Goal: Task Accomplishment & Management: Use online tool/utility

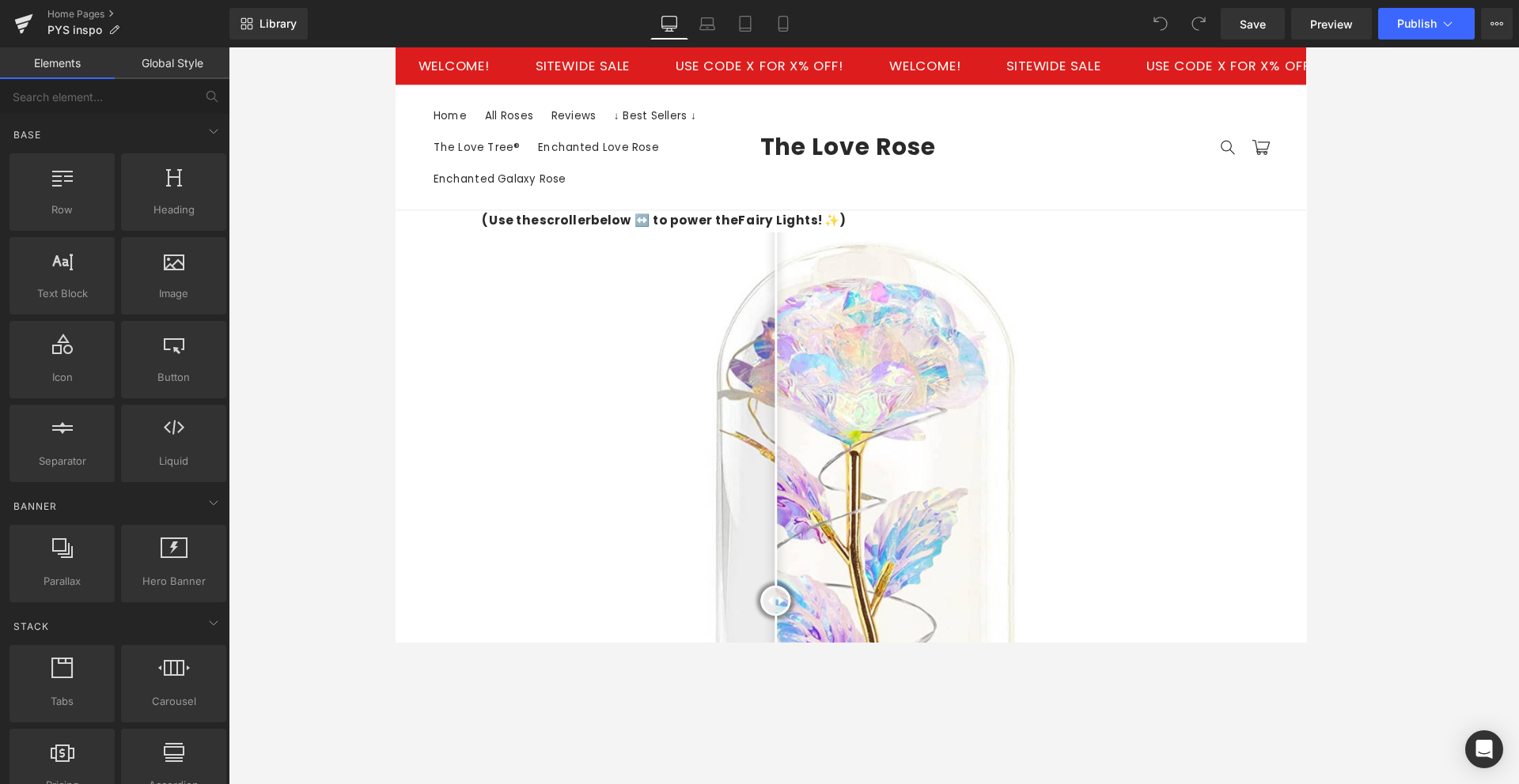
click at [323, 180] on div at bounding box center [873, 416] width 1290 height 737
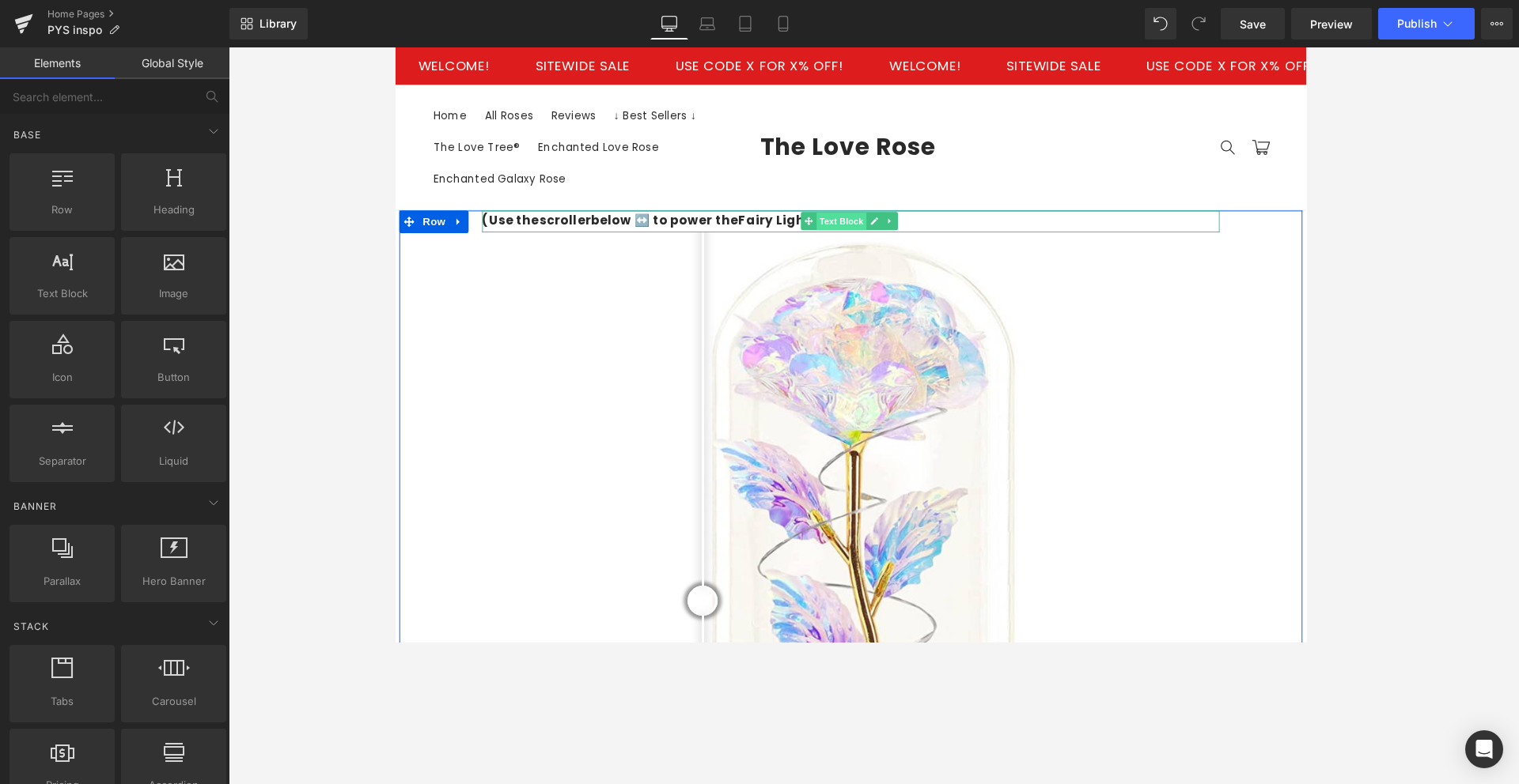
click at [847, 231] on span "Text Block" at bounding box center [862, 231] width 52 height 19
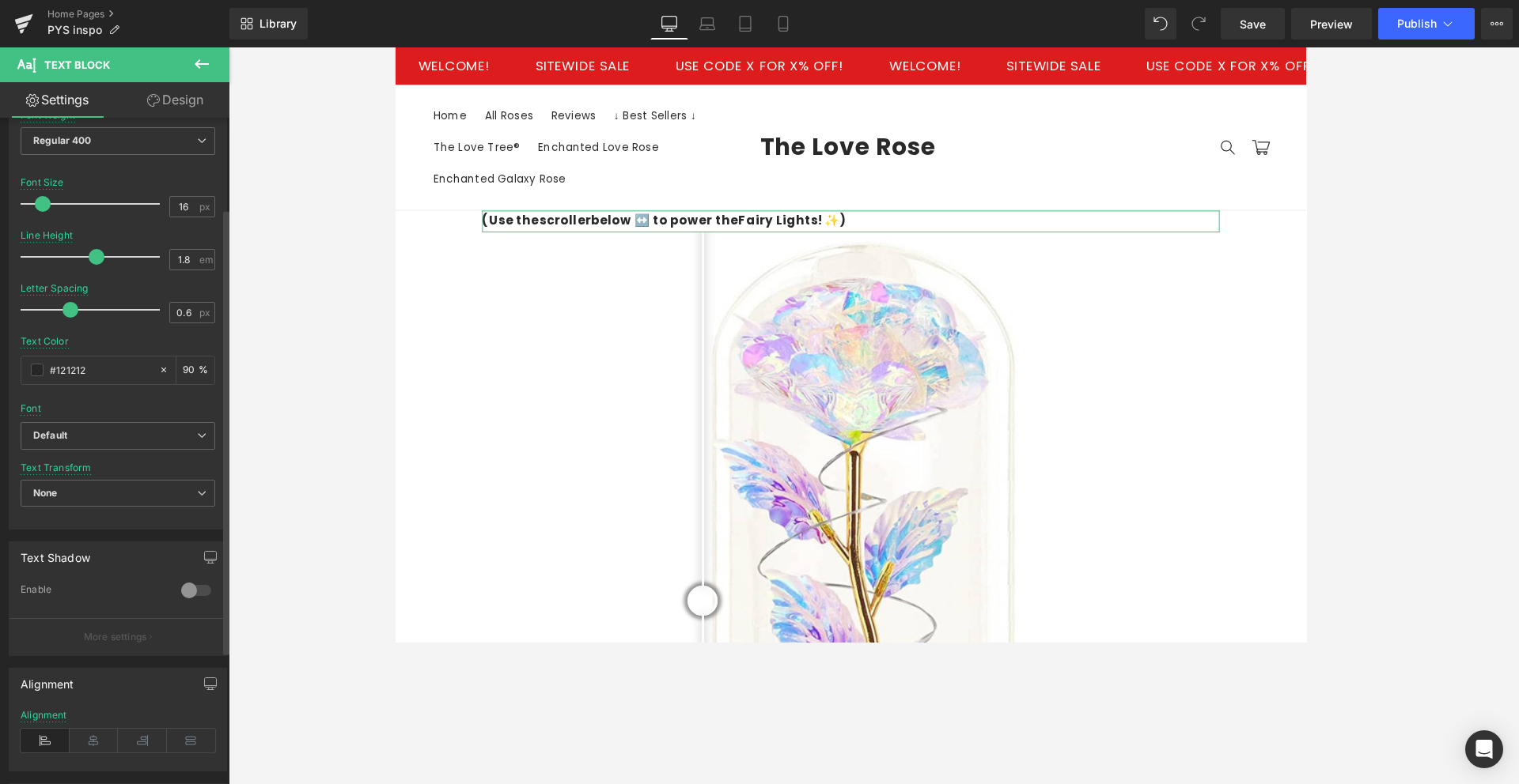
scroll to position [148, 0]
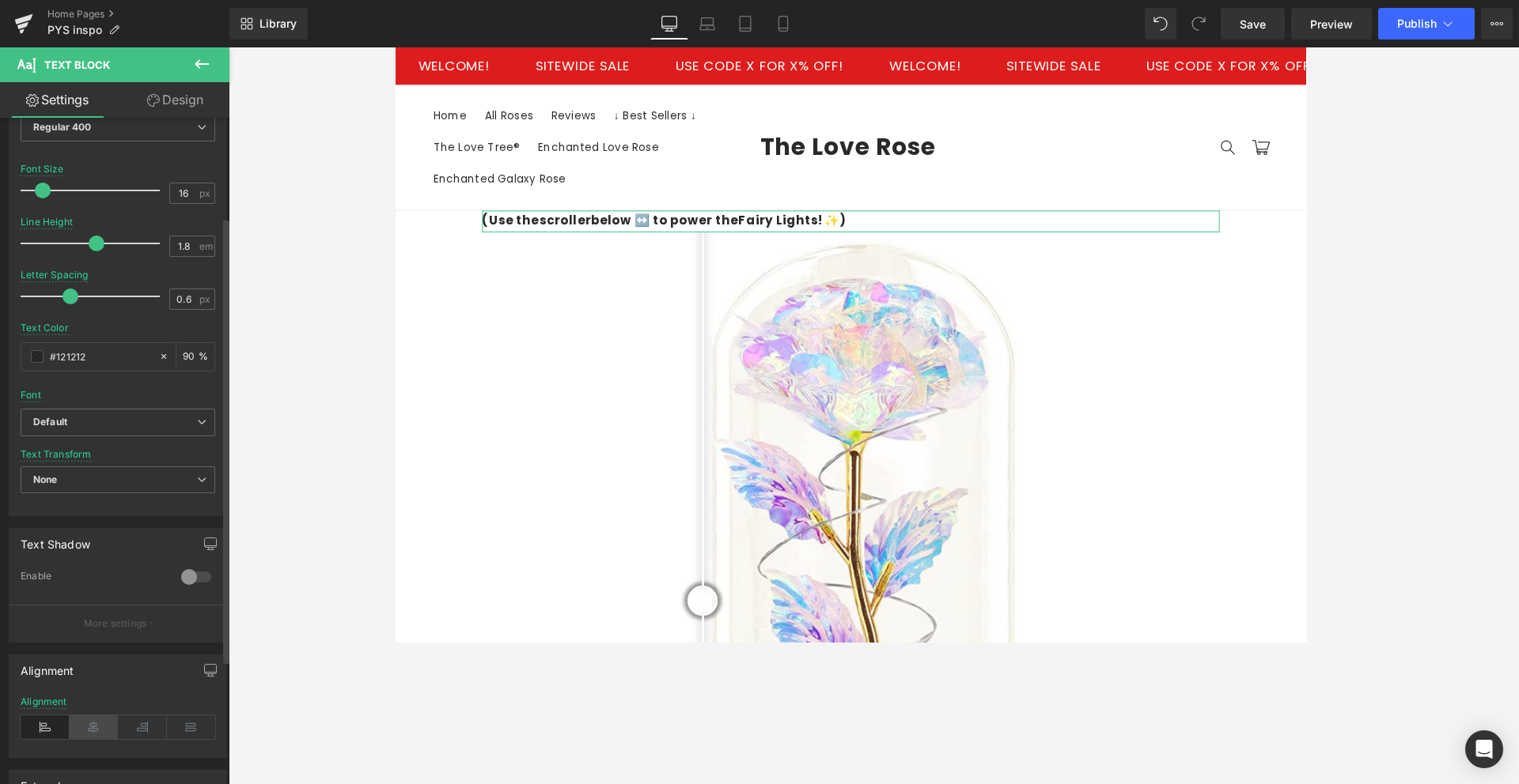
click at [87, 641] on icon at bounding box center [94, 727] width 49 height 24
click at [122, 416] on b "Default" at bounding box center [115, 423] width 163 height 13
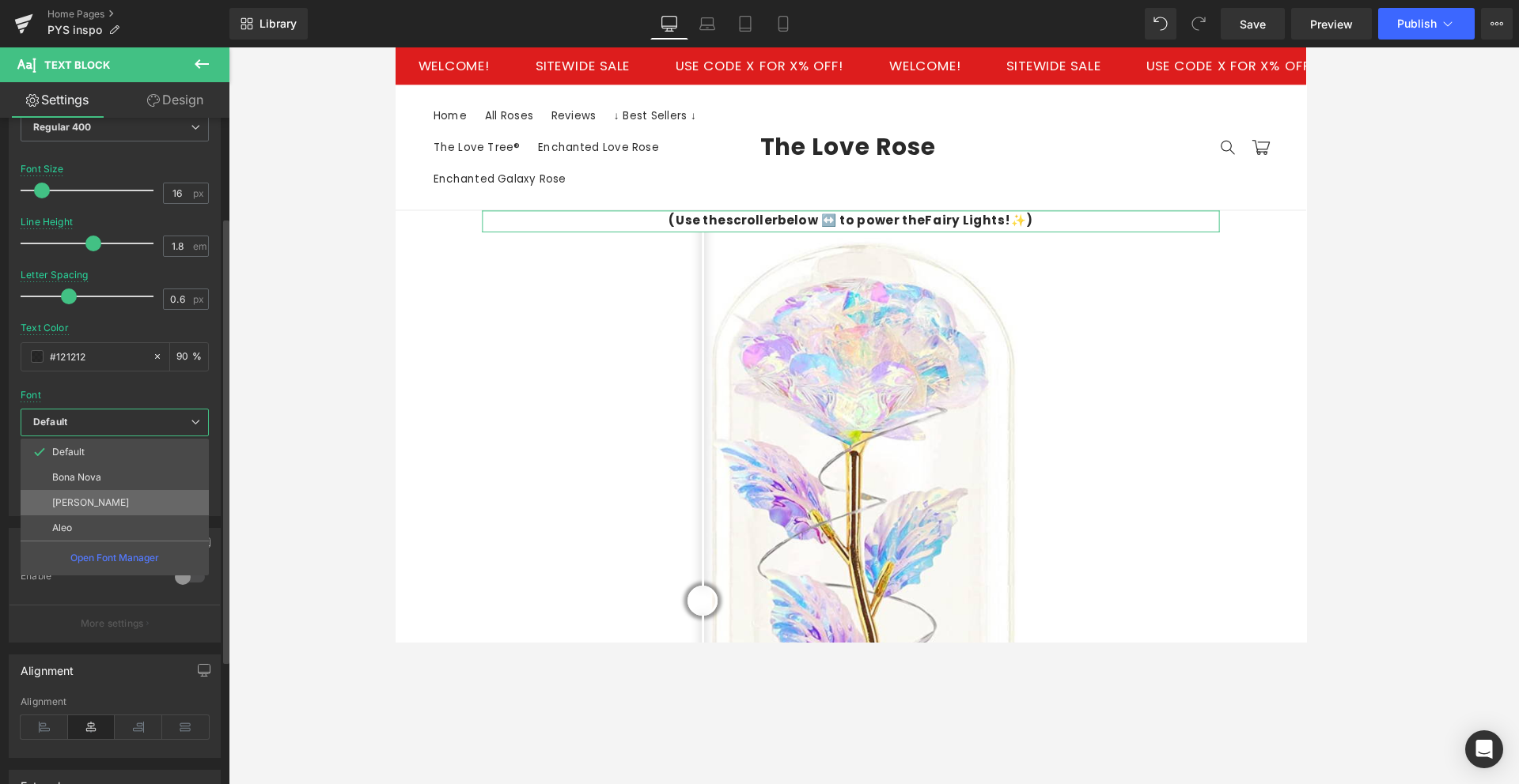
click at [102, 492] on li "[PERSON_NAME]" at bounding box center [115, 503] width 188 height 26
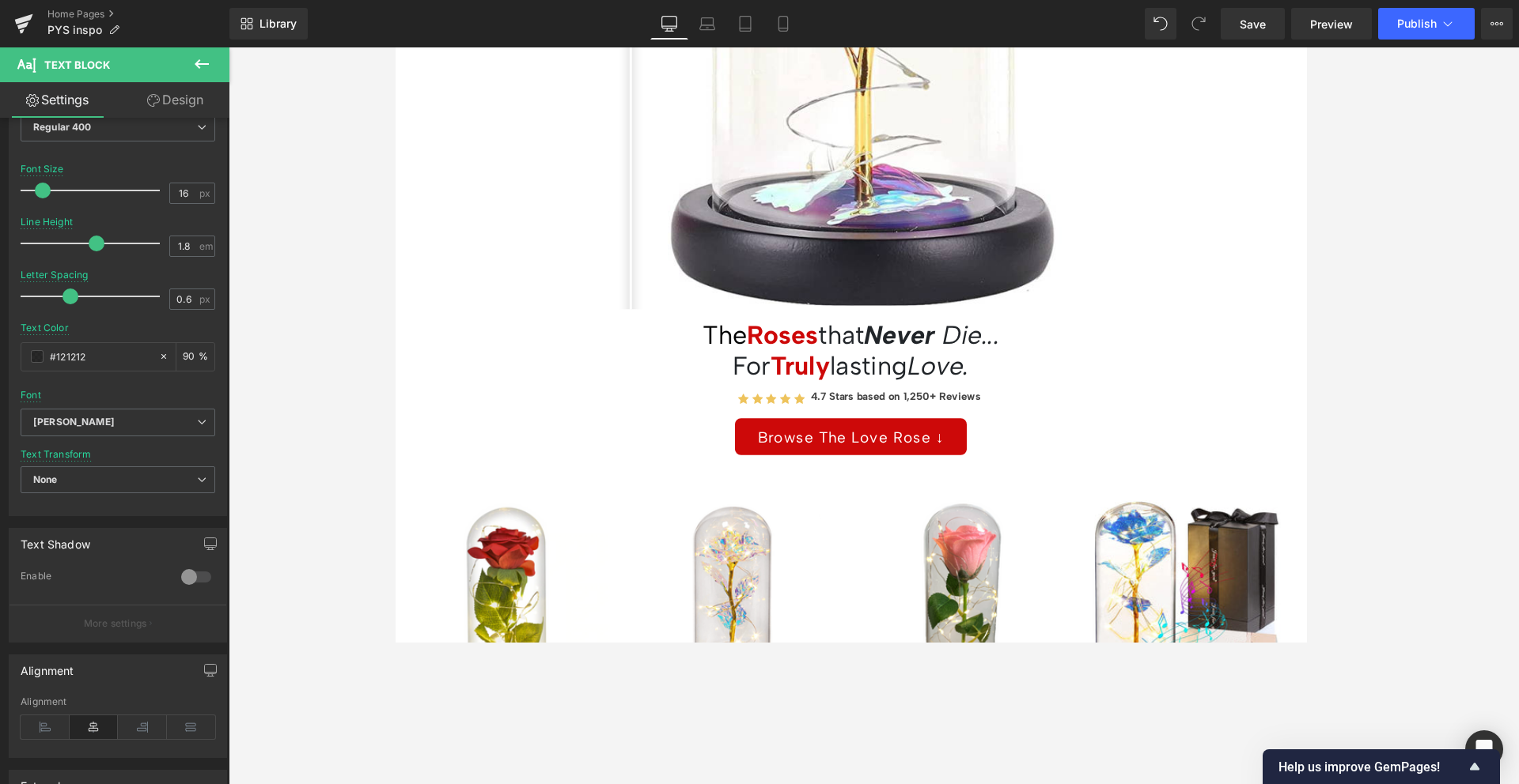
scroll to position [717, 0]
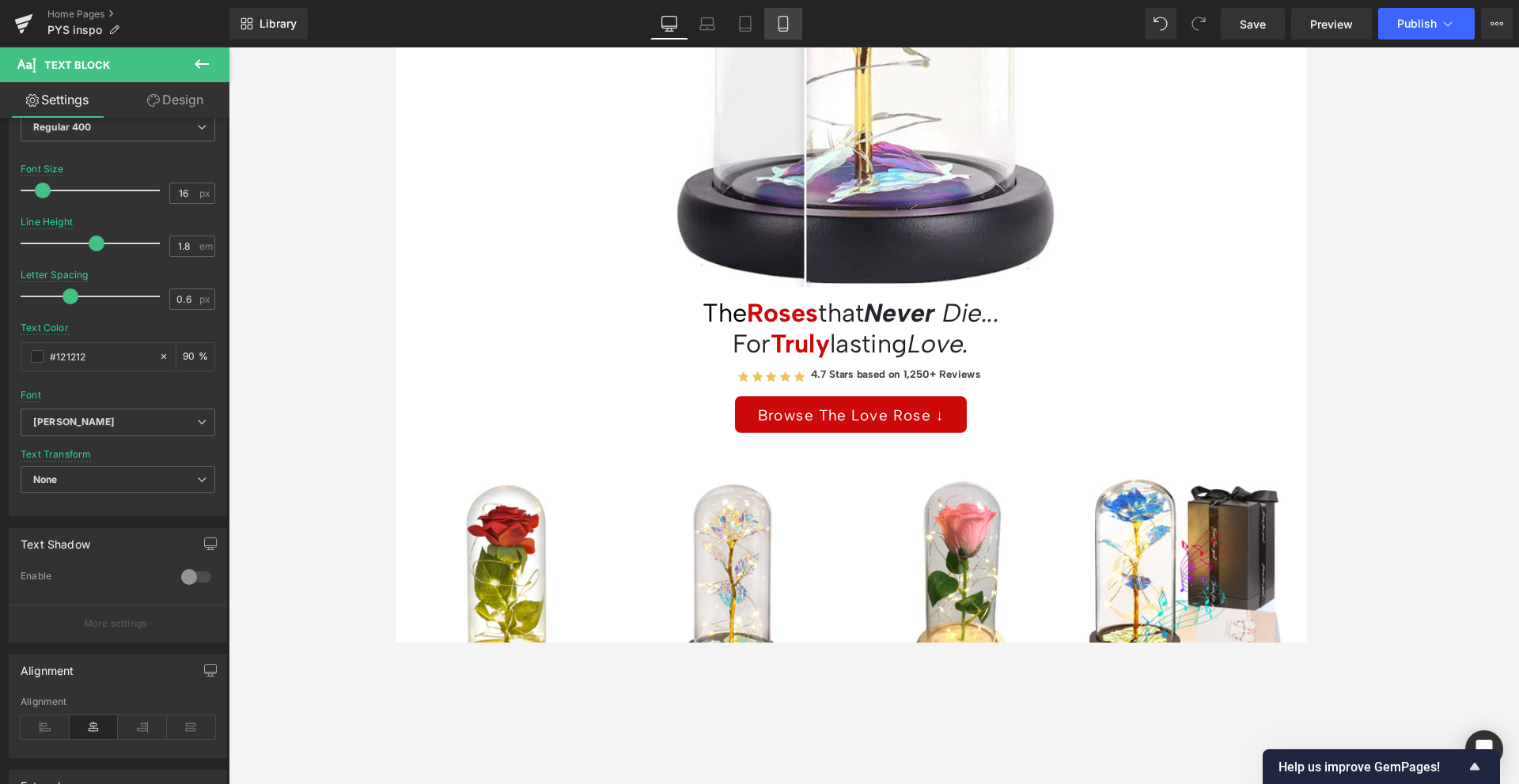
click at [775, 16] on link "Mobile" at bounding box center [783, 23] width 38 height 31
type input "11"
type input "90"
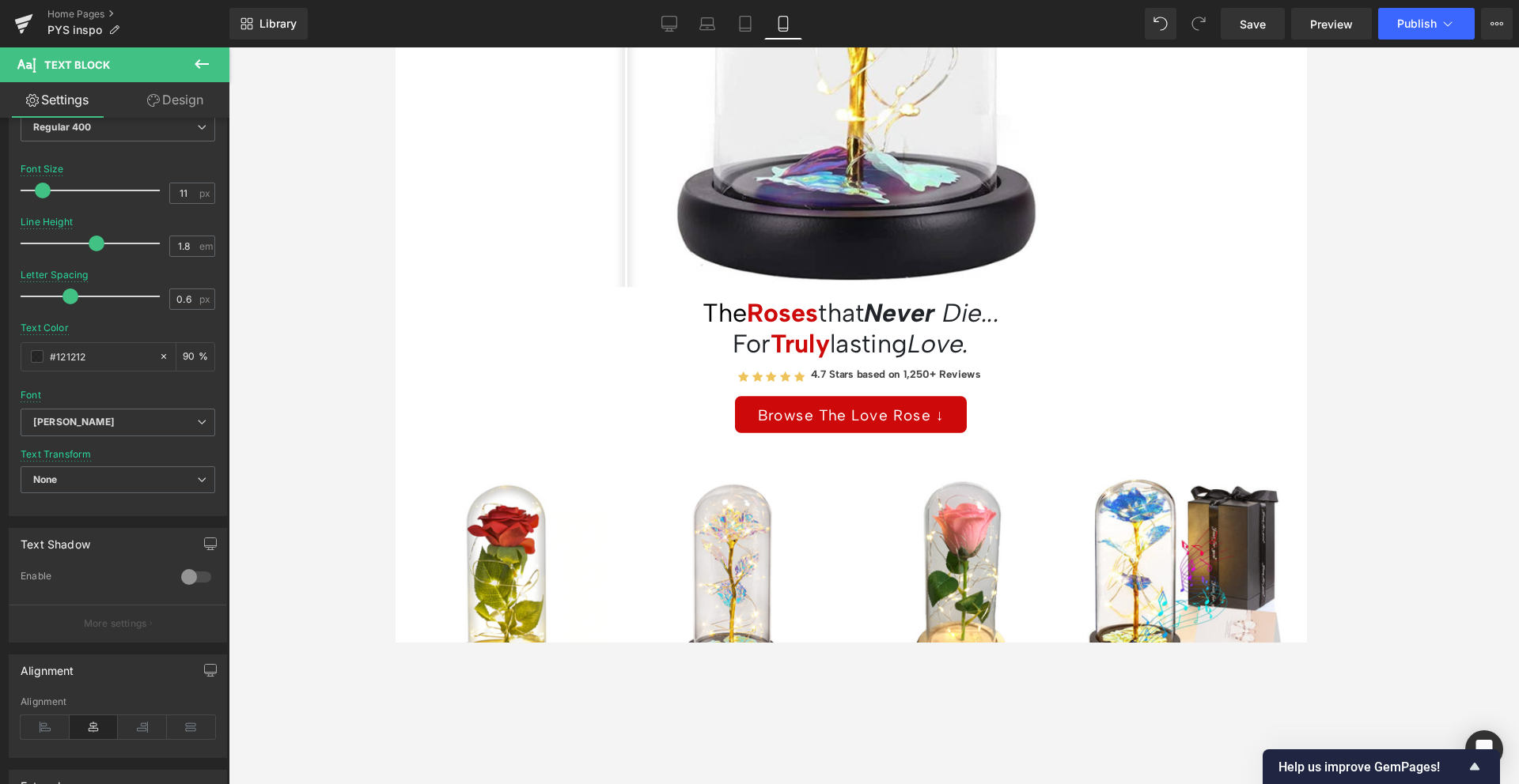
scroll to position [0, 0]
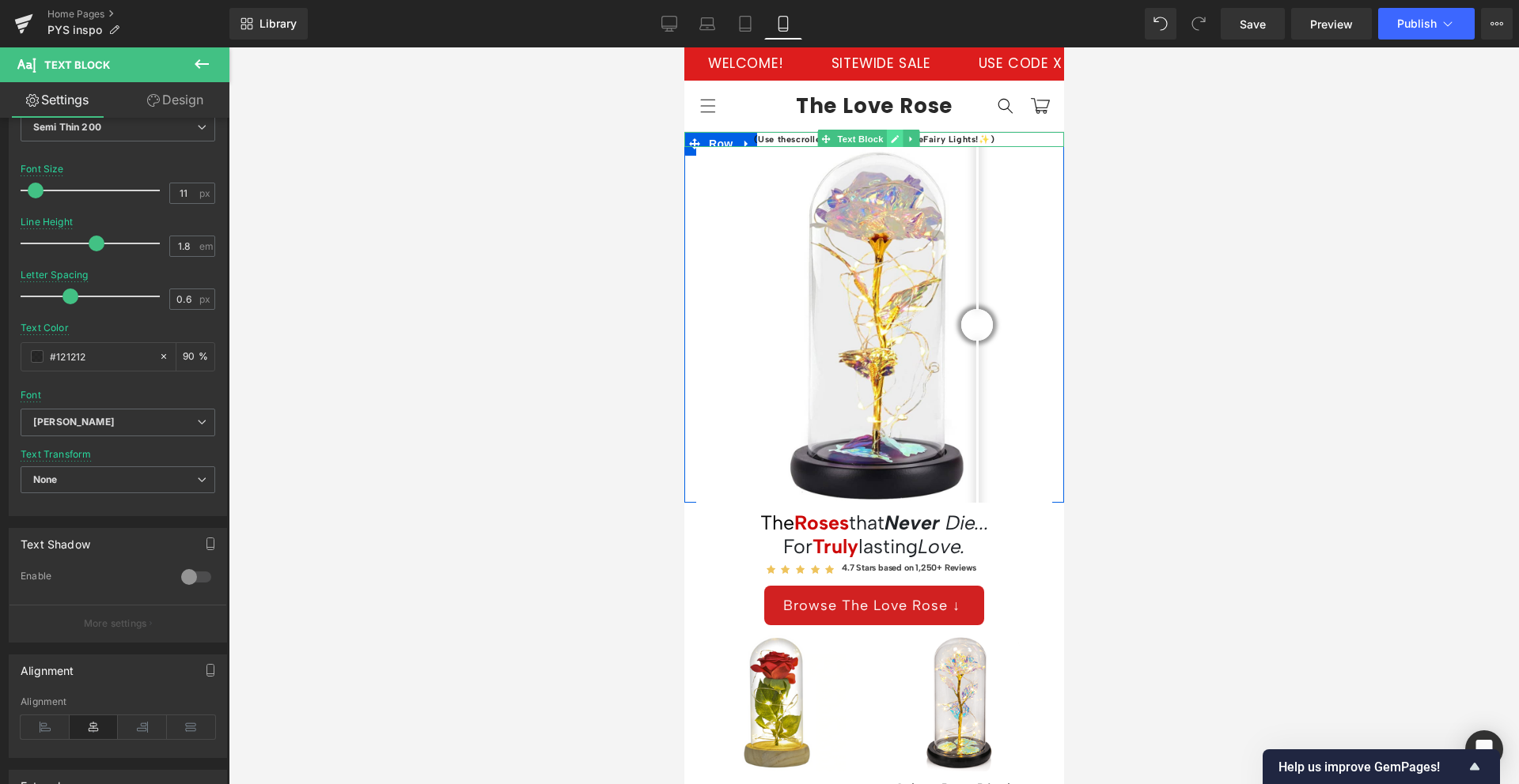
click at [894, 136] on icon at bounding box center [894, 140] width 8 height 8
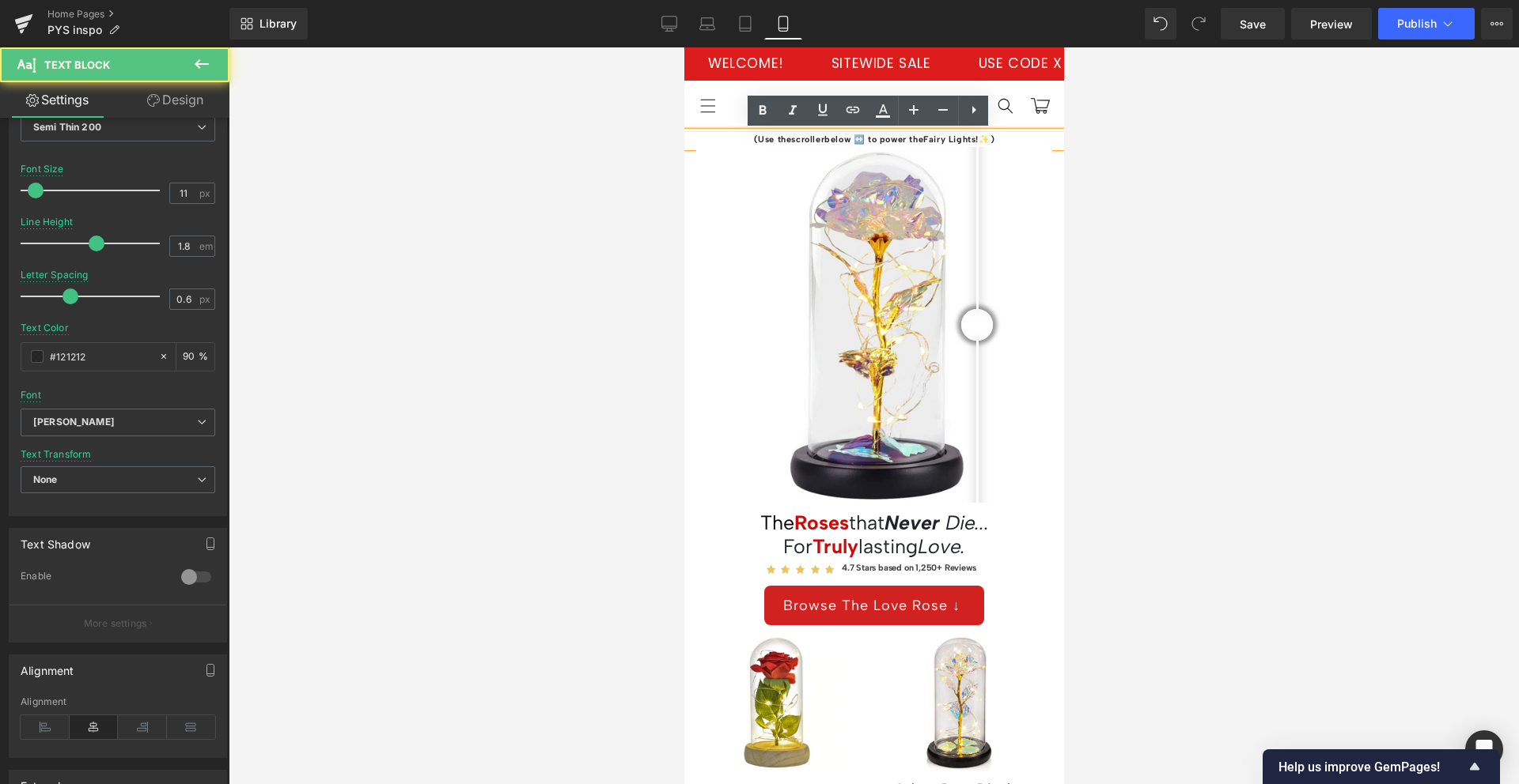
click at [996, 139] on p "(Use the scroller below ↔️ to power the Fairy Lights! ✨)" at bounding box center [873, 140] width 379 height 16
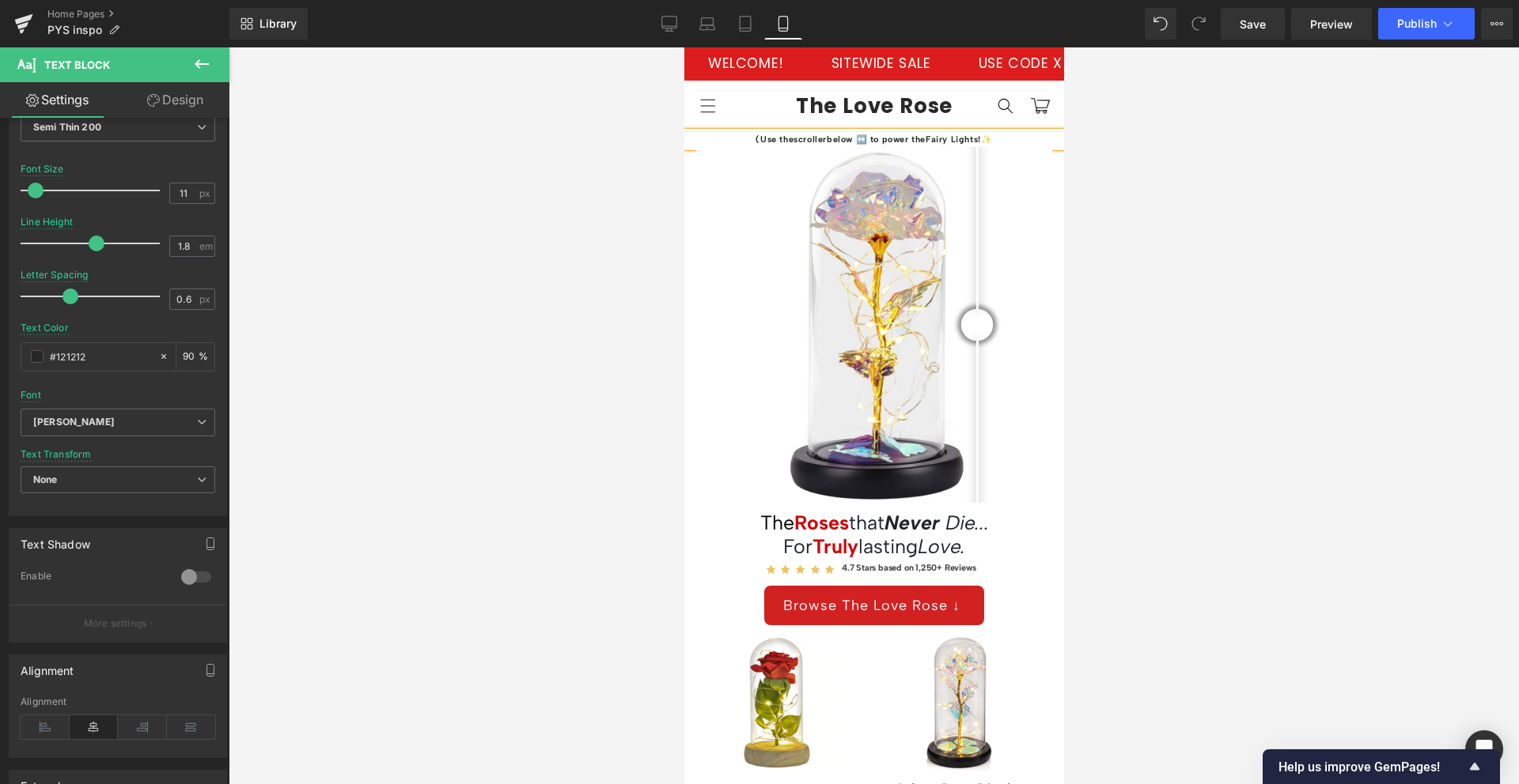
click at [755, 136] on strong "(Use the scroller below ↔️ to power the Fairy Lights! ✨" at bounding box center [873, 139] width 237 height 10
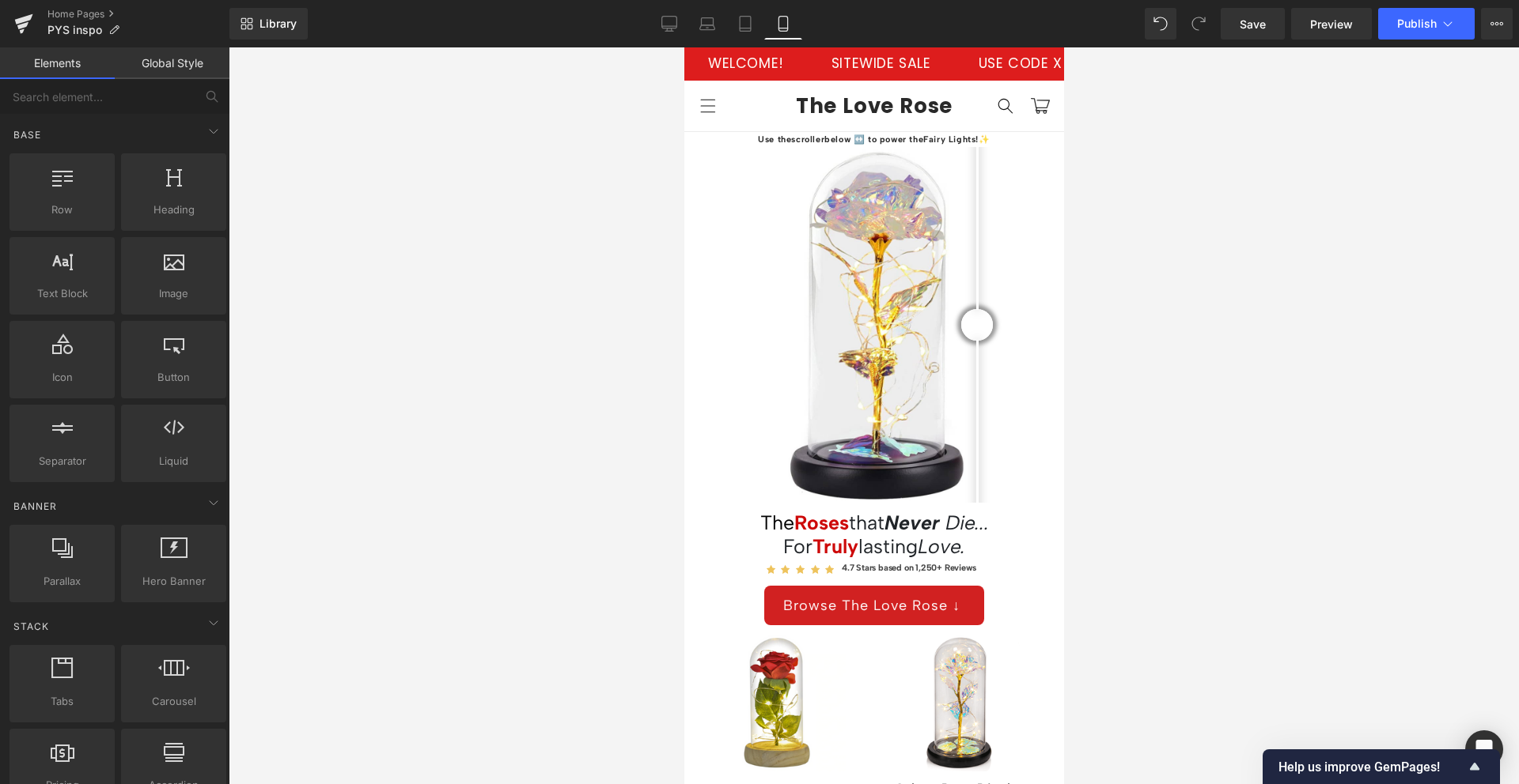
click at [1138, 199] on div at bounding box center [873, 416] width 1290 height 737
click at [1138, 11] on button "Publish" at bounding box center [1426, 23] width 97 height 31
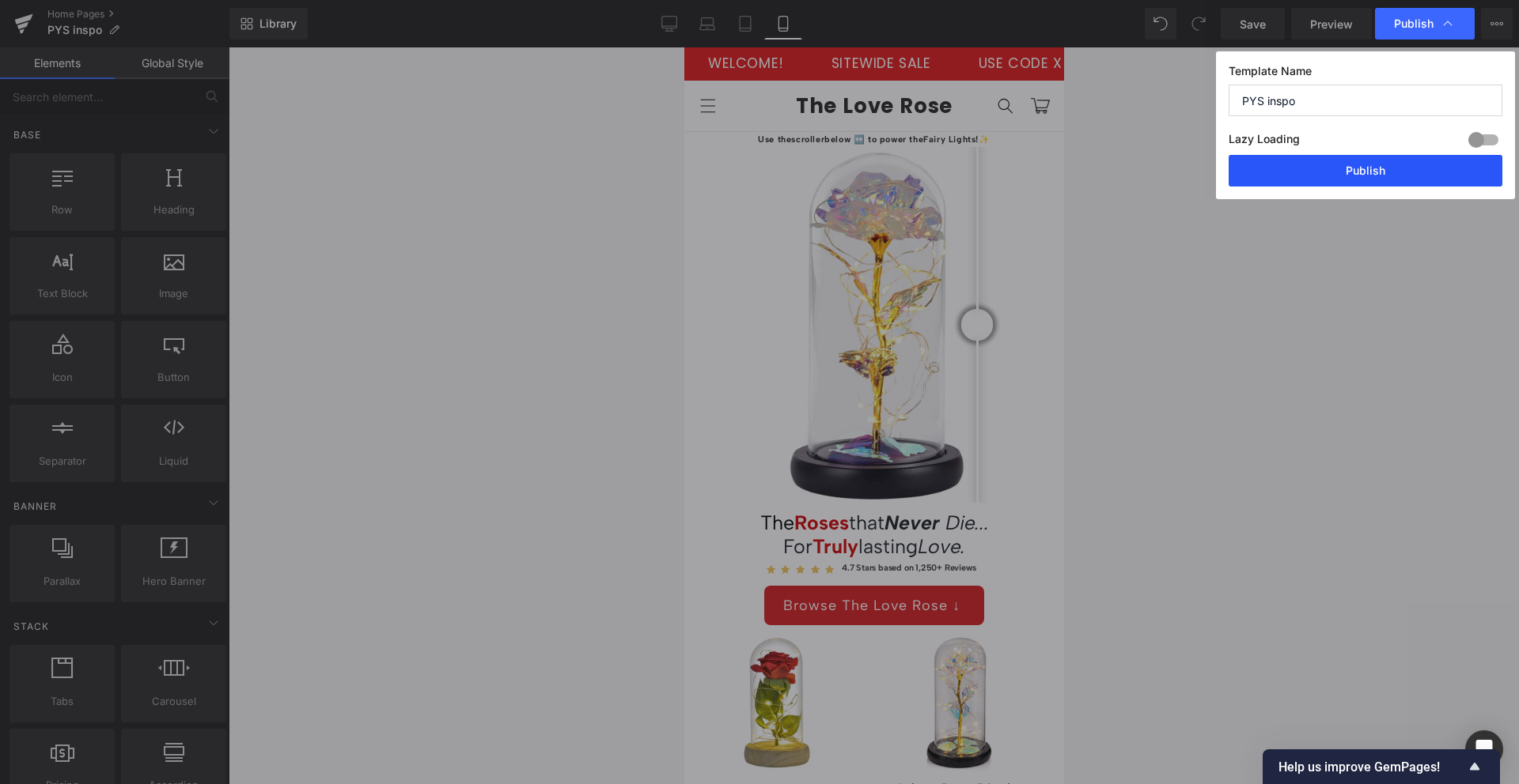
drag, startPoint x: 1350, startPoint y: 163, endPoint x: 158, endPoint y: 148, distance: 1192.1
click at [1138, 163] on button "Publish" at bounding box center [1365, 170] width 274 height 31
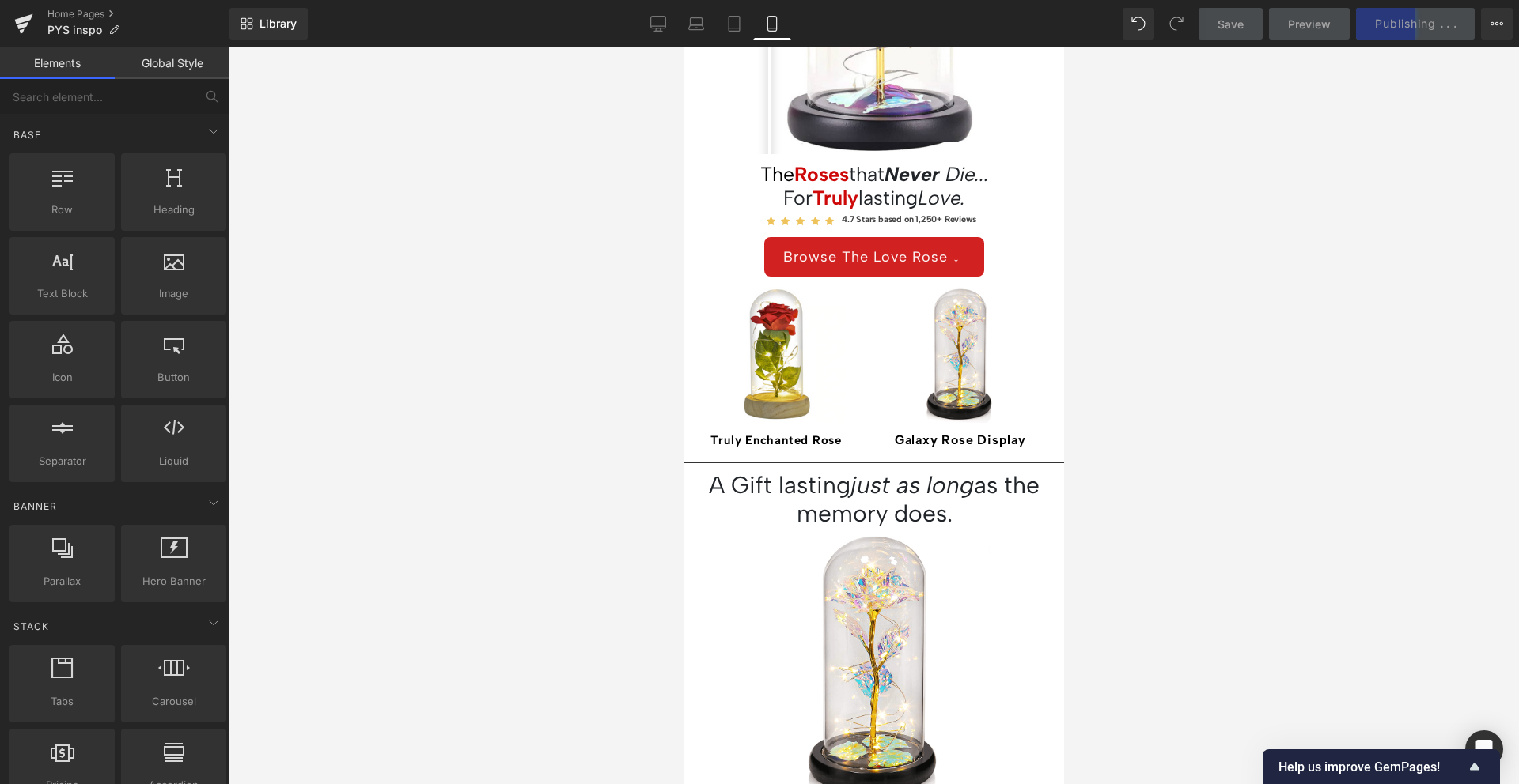
scroll to position [405, 0]
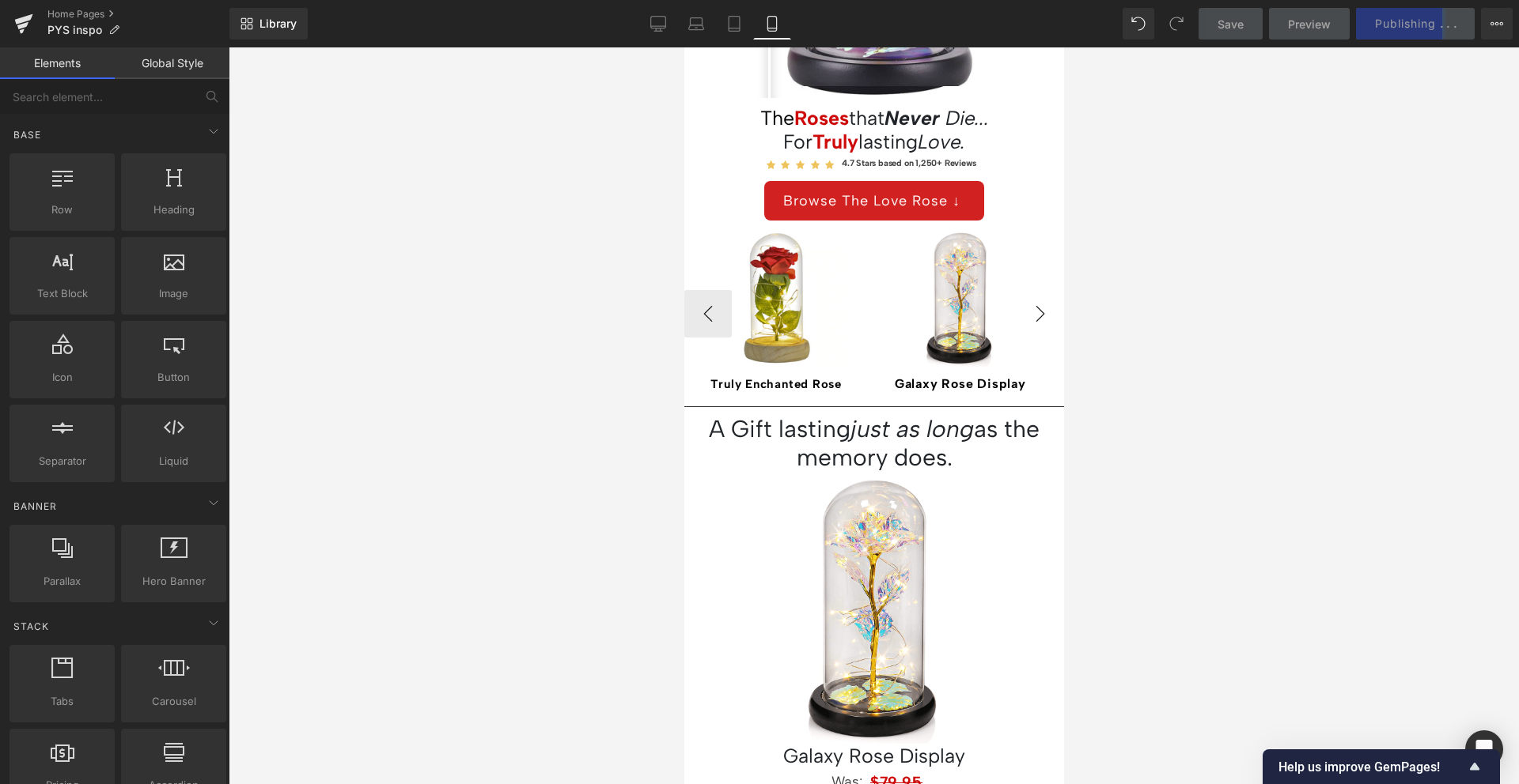
click at [1034, 309] on button "›" at bounding box center [1039, 314] width 48 height 48
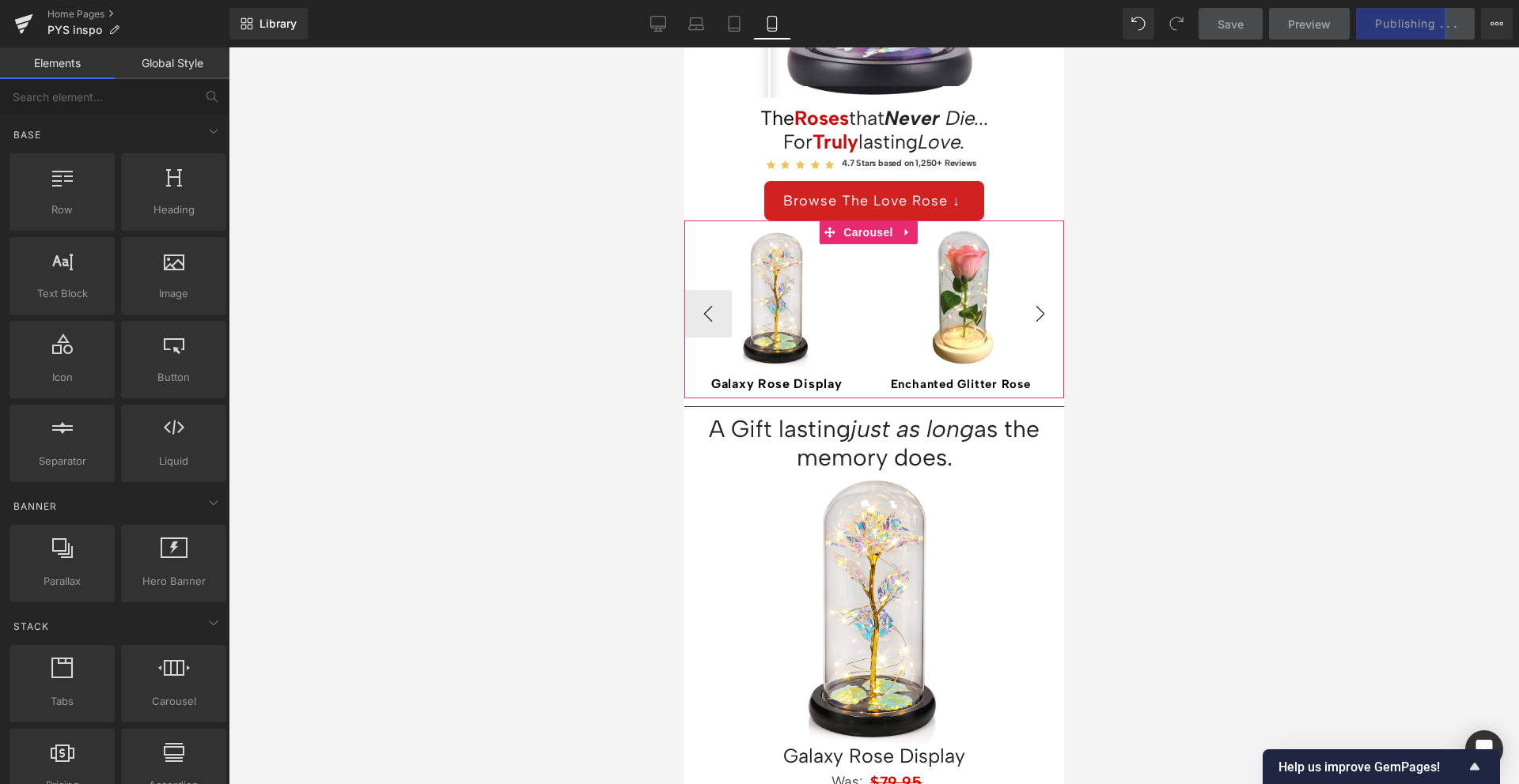
click at [1034, 309] on button "›" at bounding box center [1039, 314] width 48 height 48
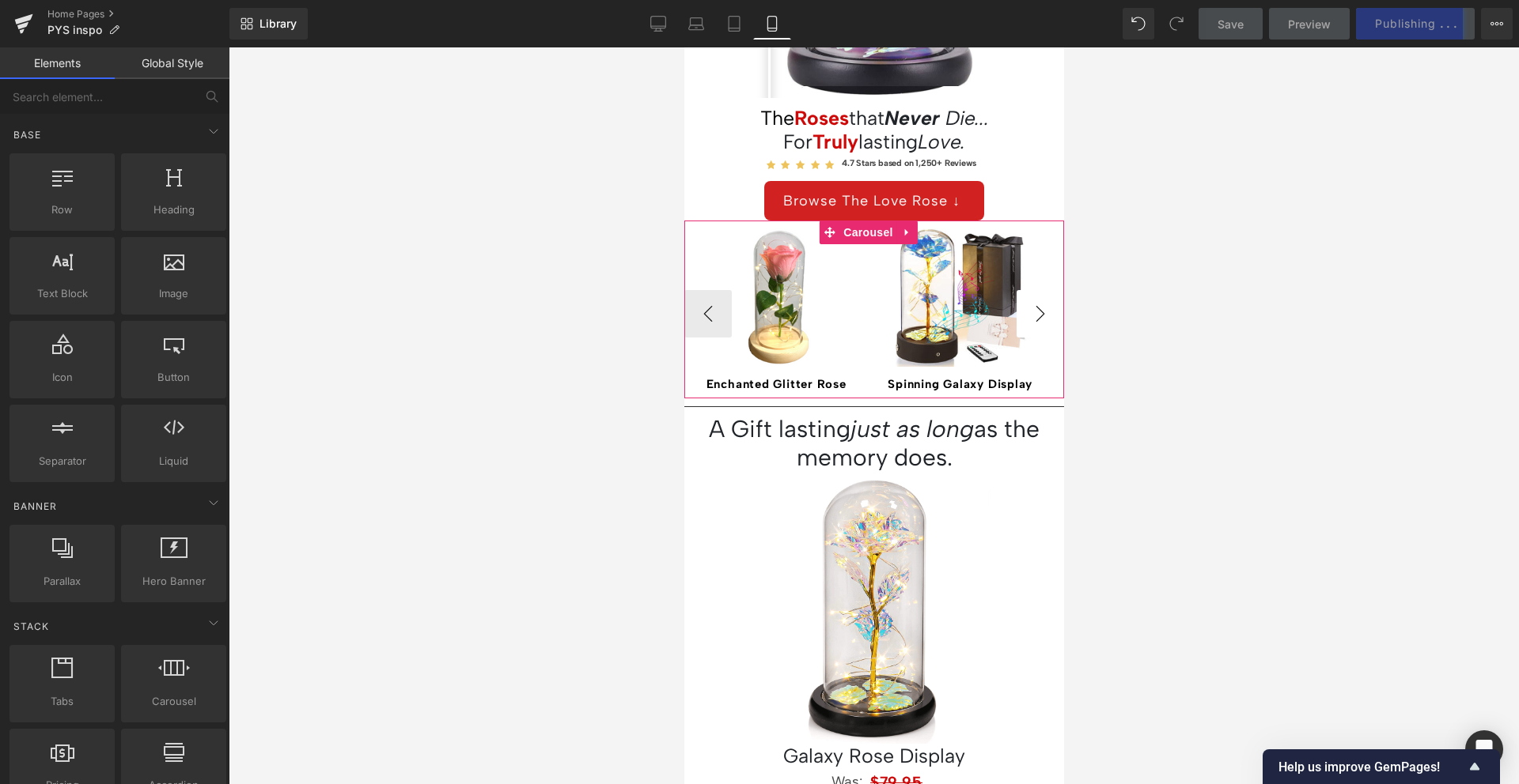
click at [1034, 309] on button "›" at bounding box center [1039, 314] width 48 height 48
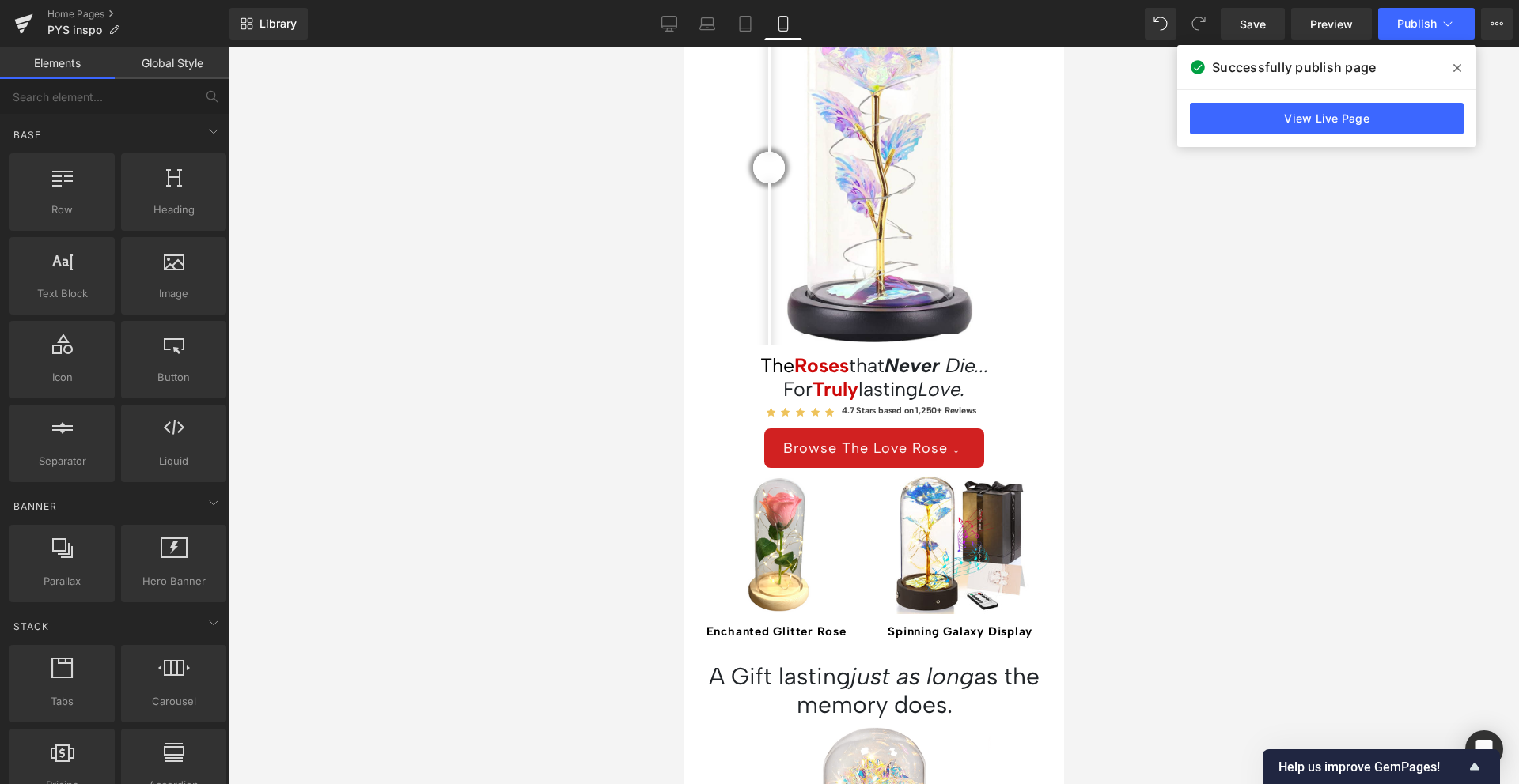
scroll to position [187, 0]
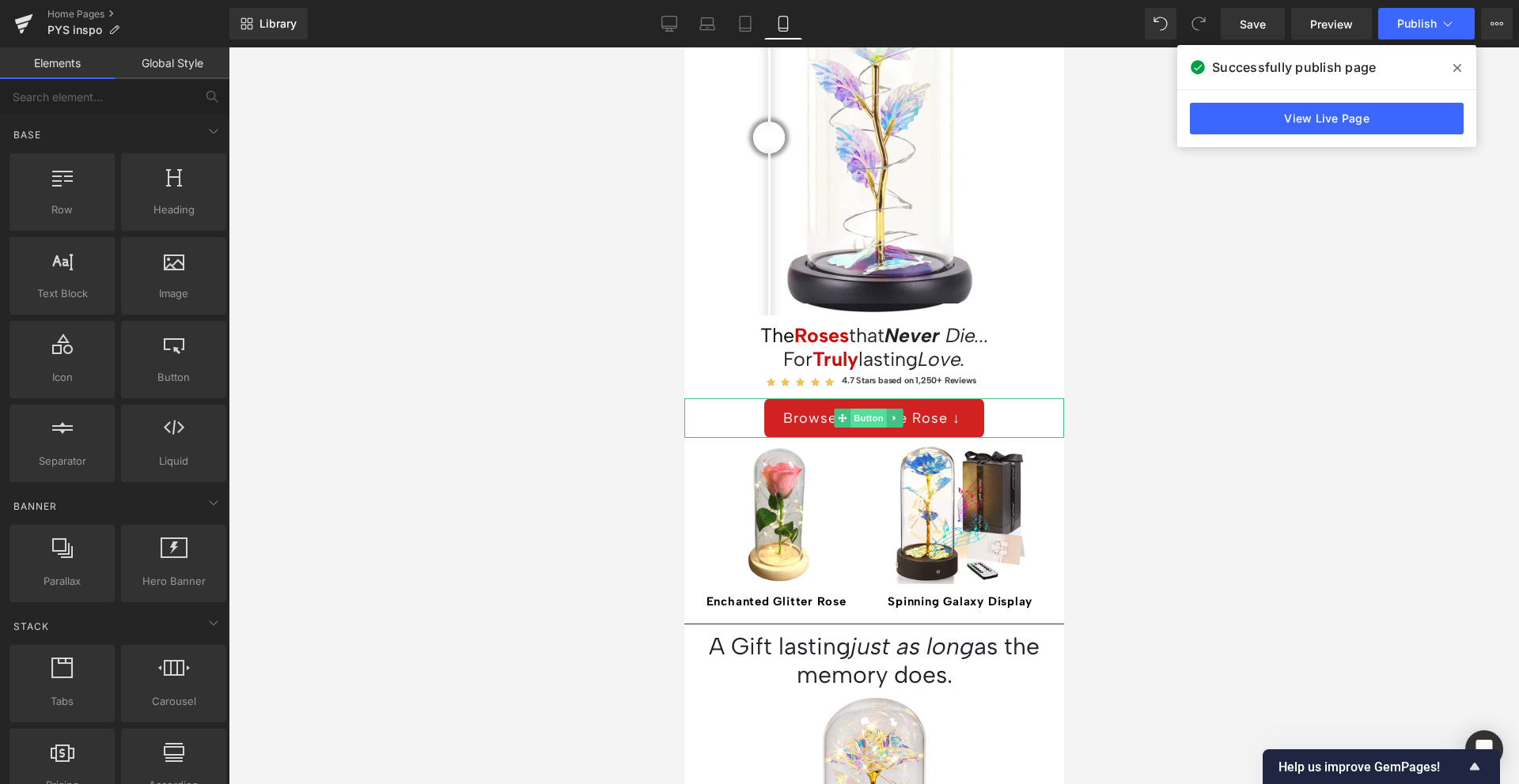
click at [868, 409] on span "Button" at bounding box center [868, 418] width 36 height 19
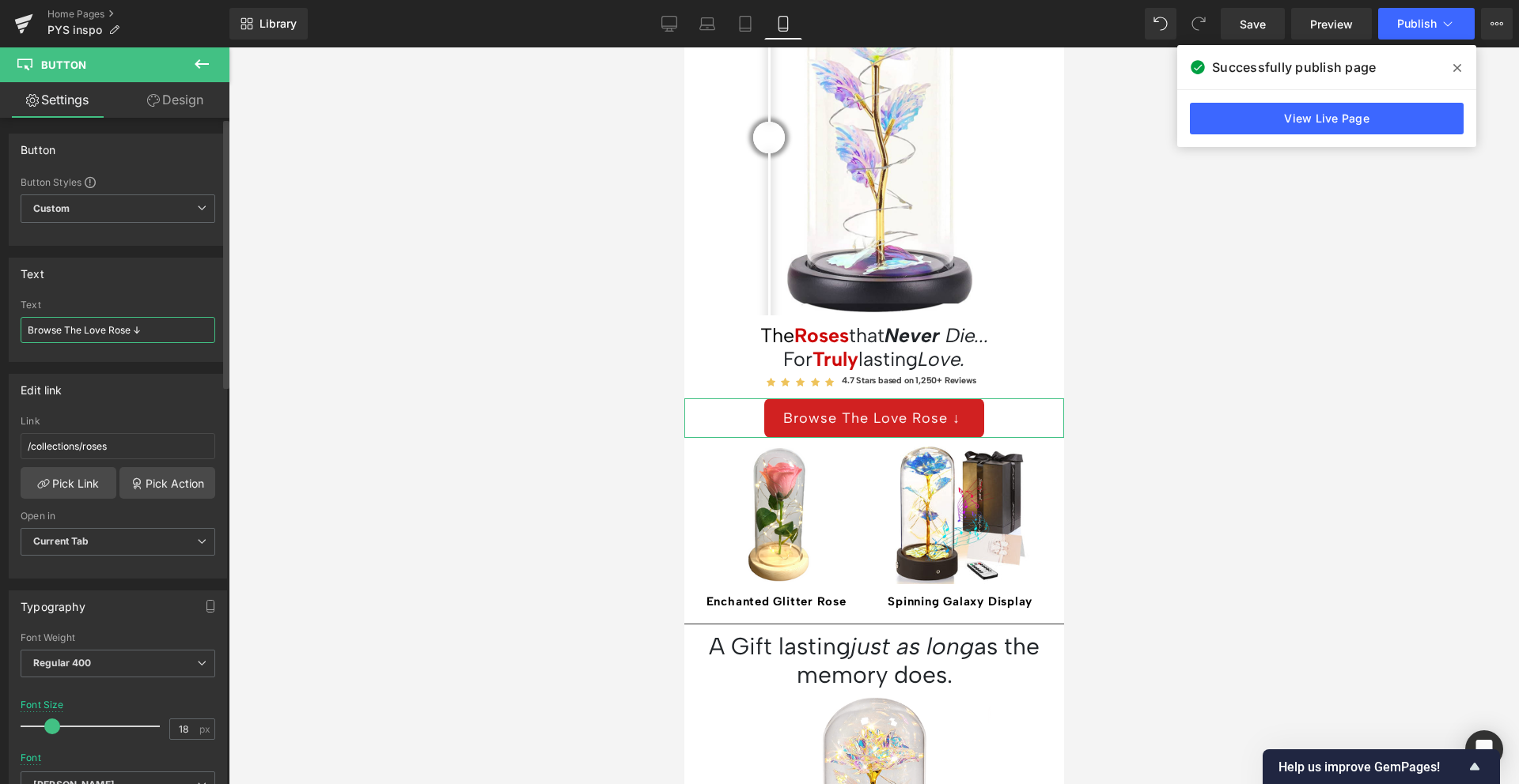
click at [66, 326] on input "Browse The Love Rose ↓" at bounding box center [118, 330] width 195 height 26
drag, startPoint x: 66, startPoint y: 326, endPoint x: 100, endPoint y: 327, distance: 34.0
click at [100, 327] on input "Browse The Love Rose ↓" at bounding box center [118, 330] width 195 height 26
type input "Browse our Roses ↓"
click at [121, 276] on div "Text" at bounding box center [118, 274] width 217 height 30
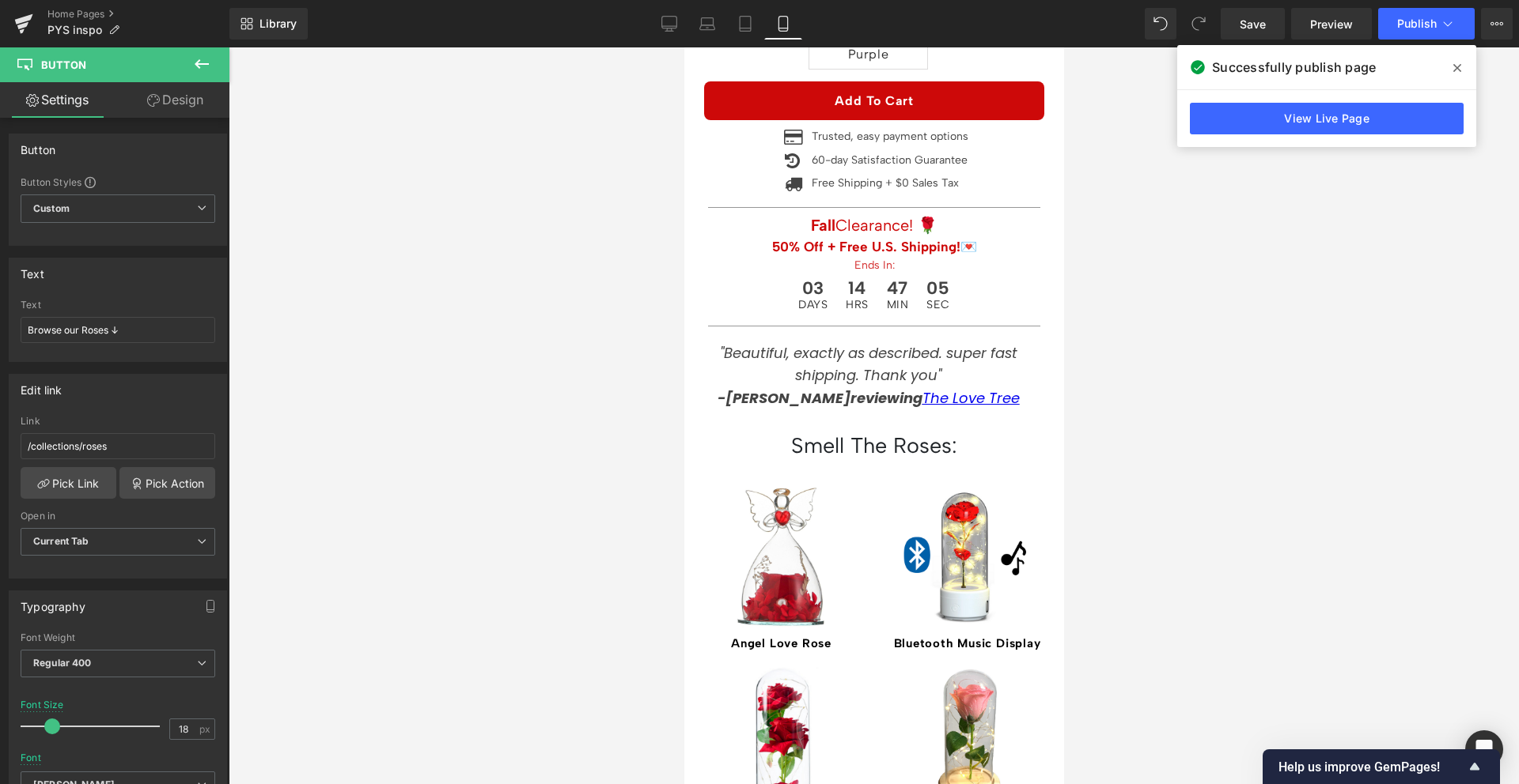
scroll to position [1384, 0]
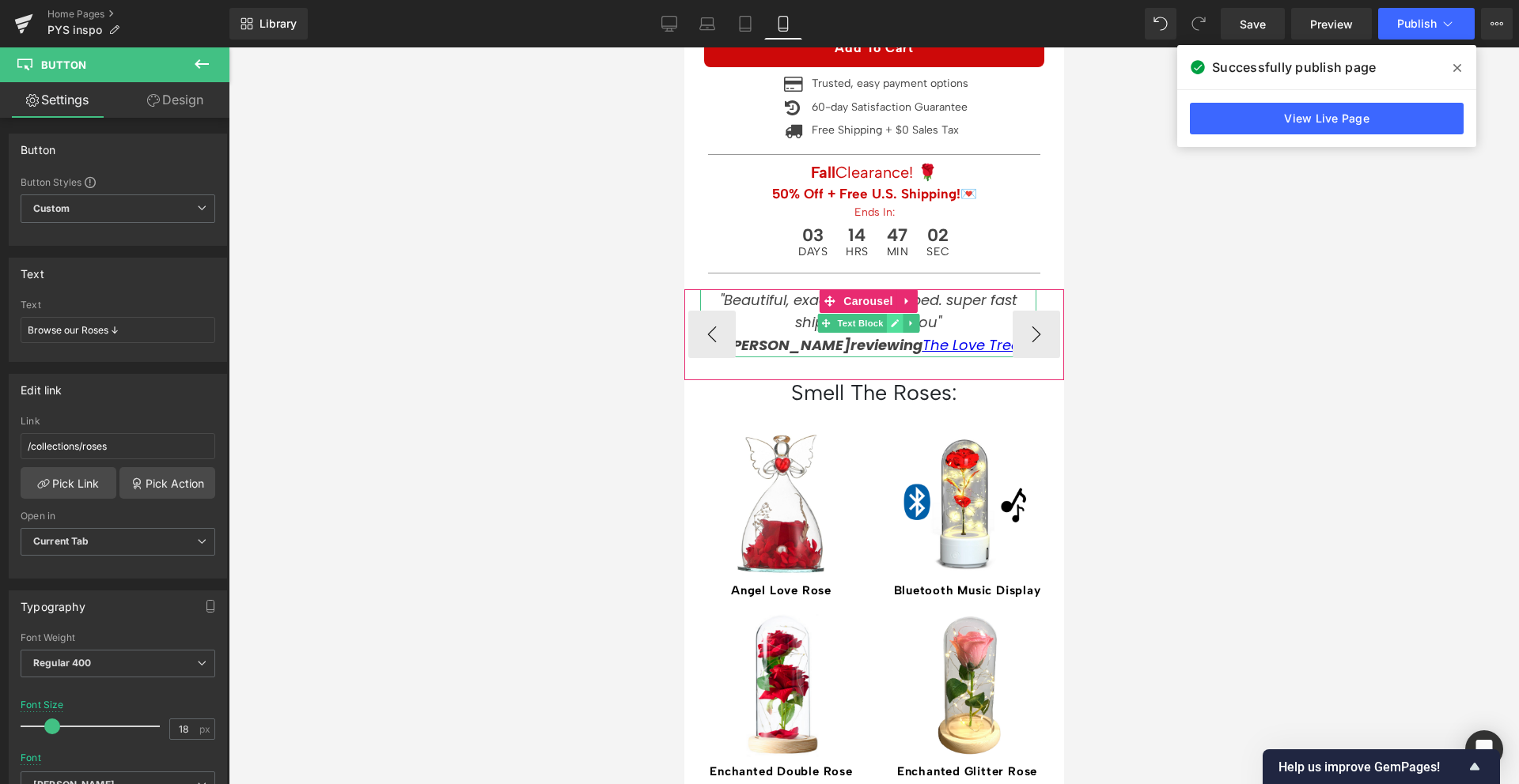
click at [895, 318] on icon at bounding box center [893, 323] width 9 height 10
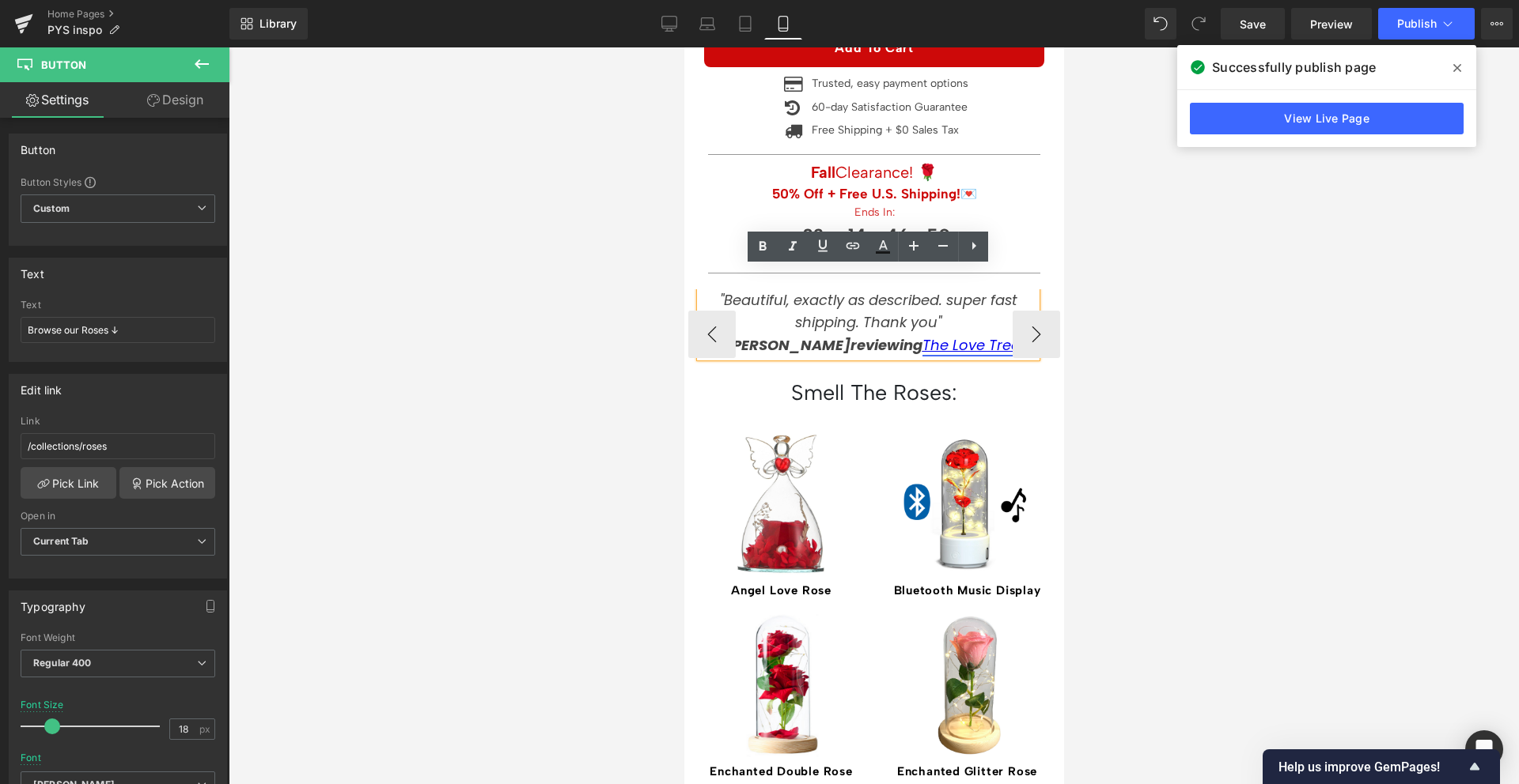
click at [923, 335] on link "The Love Tree" at bounding box center [970, 345] width 97 height 20
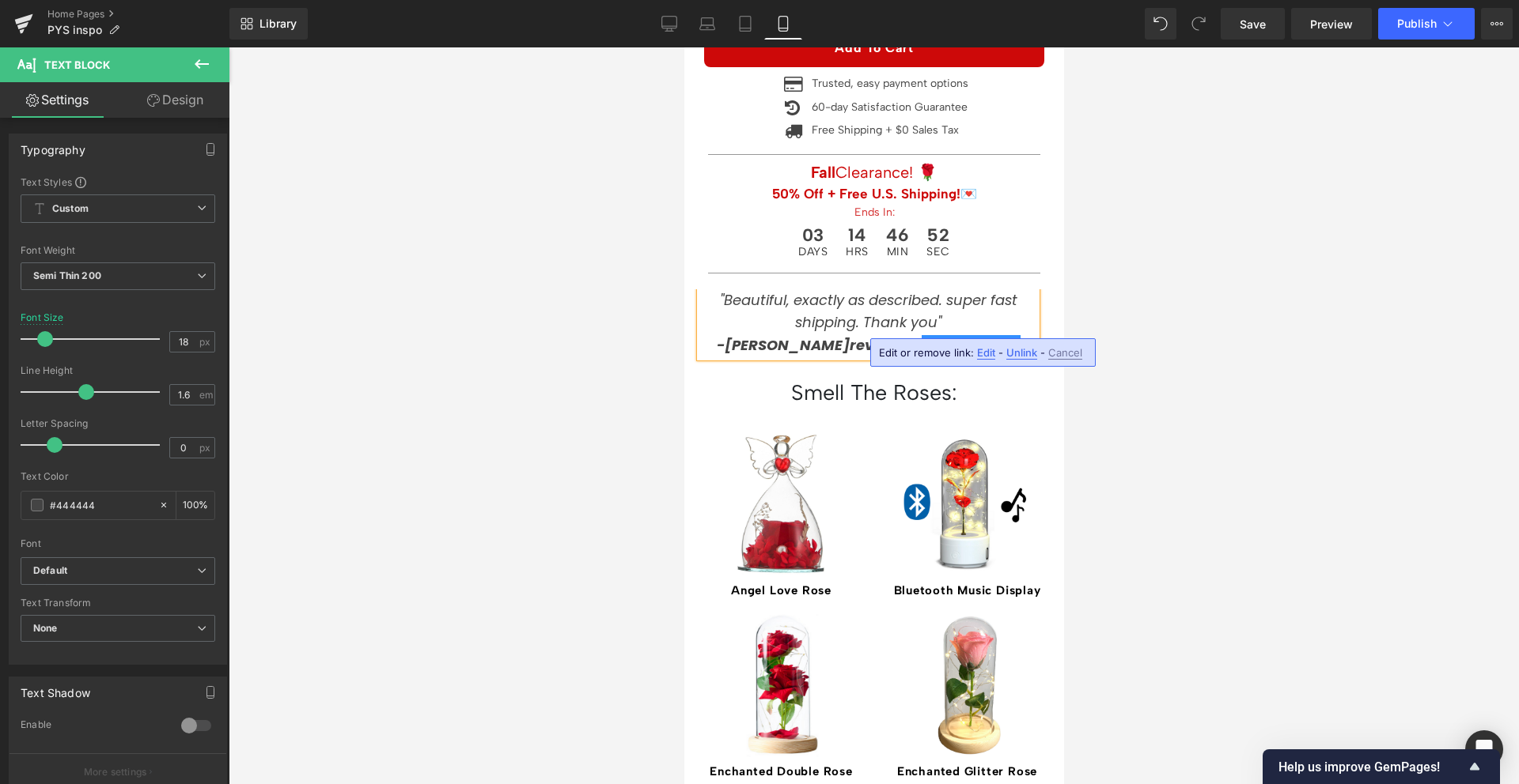
click at [977, 350] on span "Edit" at bounding box center [986, 353] width 18 height 13
click at [855, 360] on input "/products/tree" at bounding box center [841, 358] width 243 height 40
type input "/products/lamp"
click at [982, 352] on icon "button" at bounding box center [980, 358] width 19 height 19
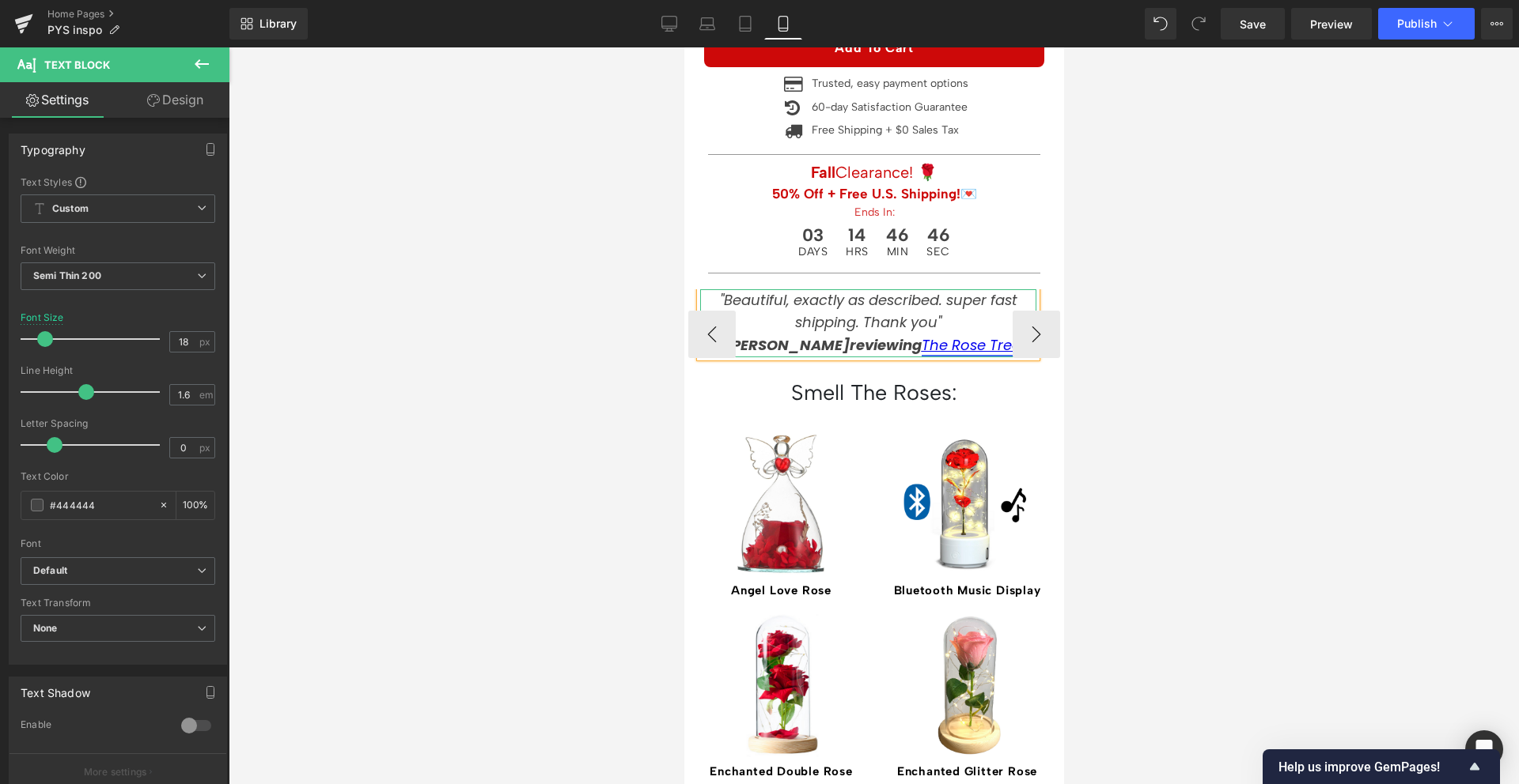
click at [953, 335] on link "The Rose Tree" at bounding box center [971, 345] width 99 height 20
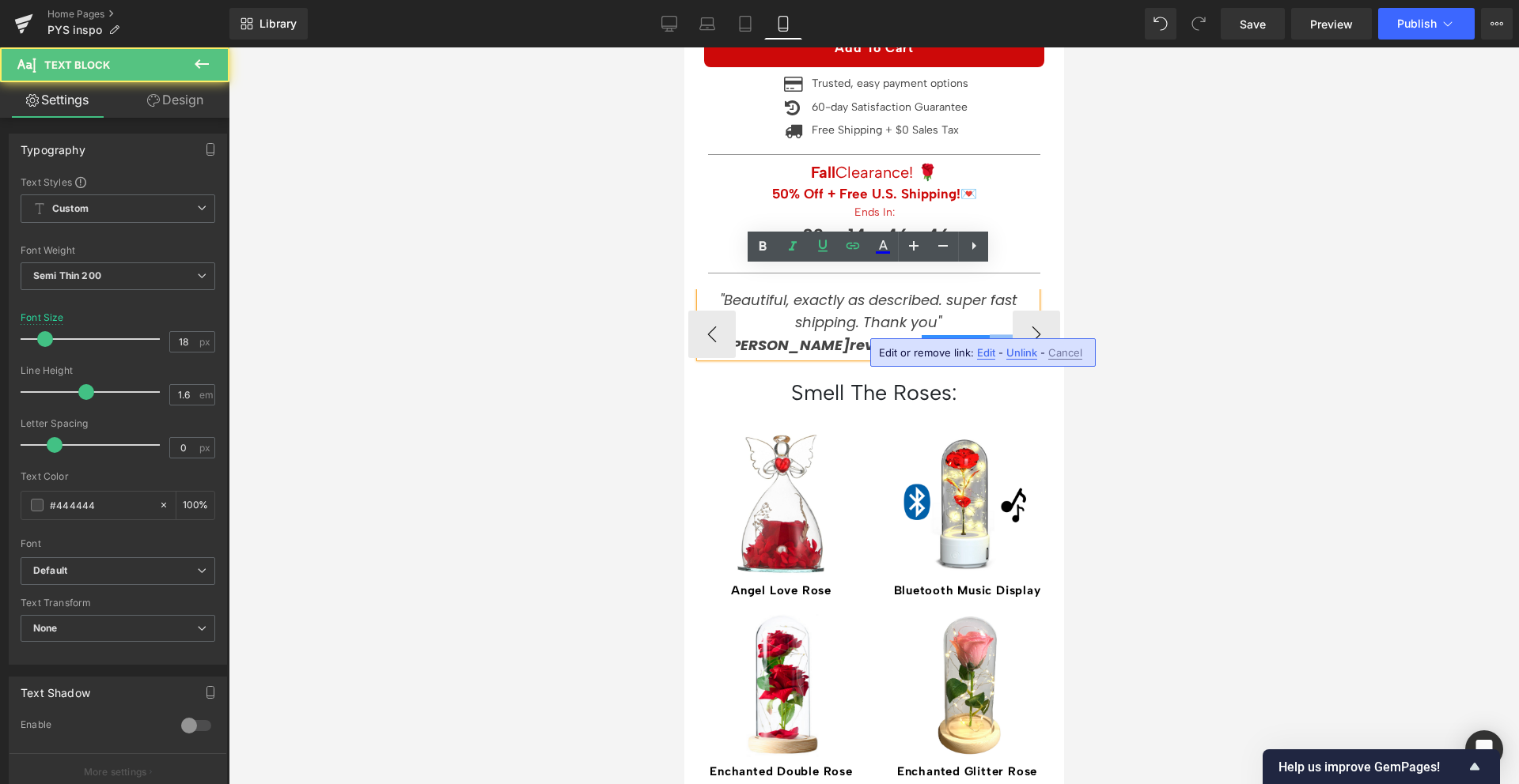
click at [953, 335] on link "The Rose Tree" at bounding box center [971, 345] width 99 height 20
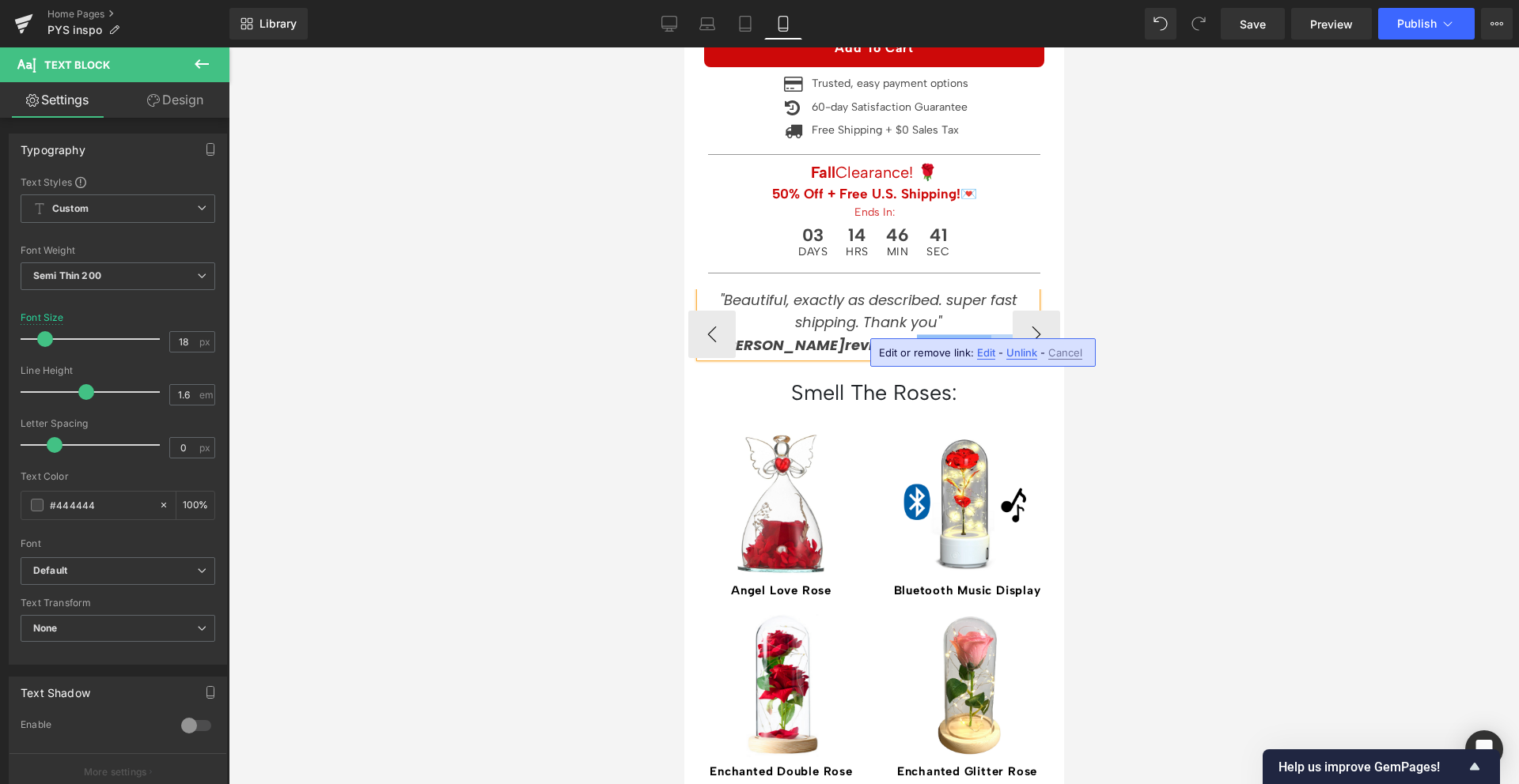
drag, startPoint x: 970, startPoint y: 327, endPoint x: 876, endPoint y: 319, distance: 94.3
click at [876, 335] on p "- [PERSON_NAME] reviewing The Rose L amp" at bounding box center [868, 346] width 336 height 23
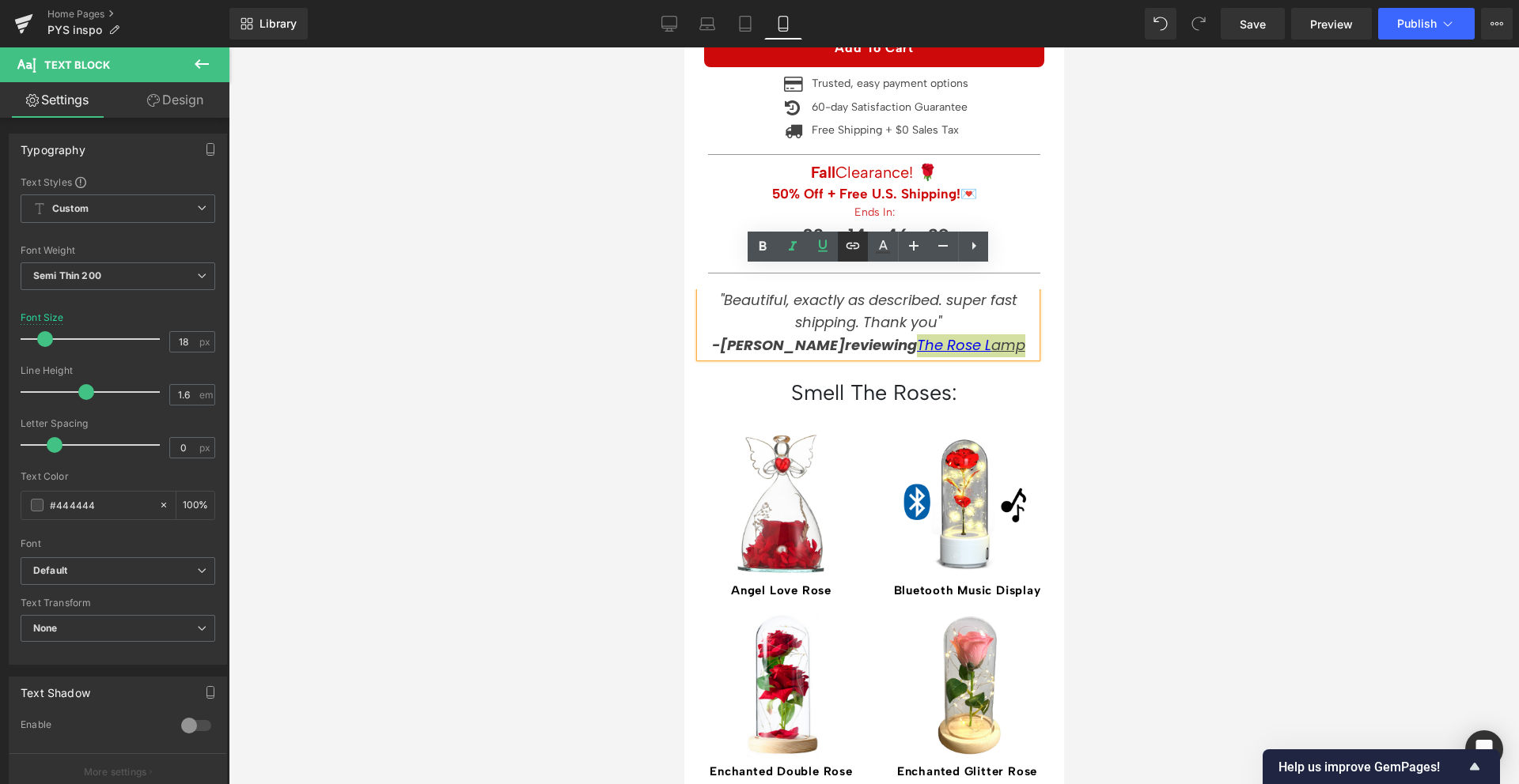
click at [846, 249] on icon at bounding box center [853, 246] width 19 height 19
click at [867, 360] on input "text" at bounding box center [841, 358] width 243 height 40
type input "/products/lamp"
click at [964, 353] on button "button" at bounding box center [979, 357] width 33 height 33
click at [1030, 311] on button "›" at bounding box center [1035, 335] width 48 height 48
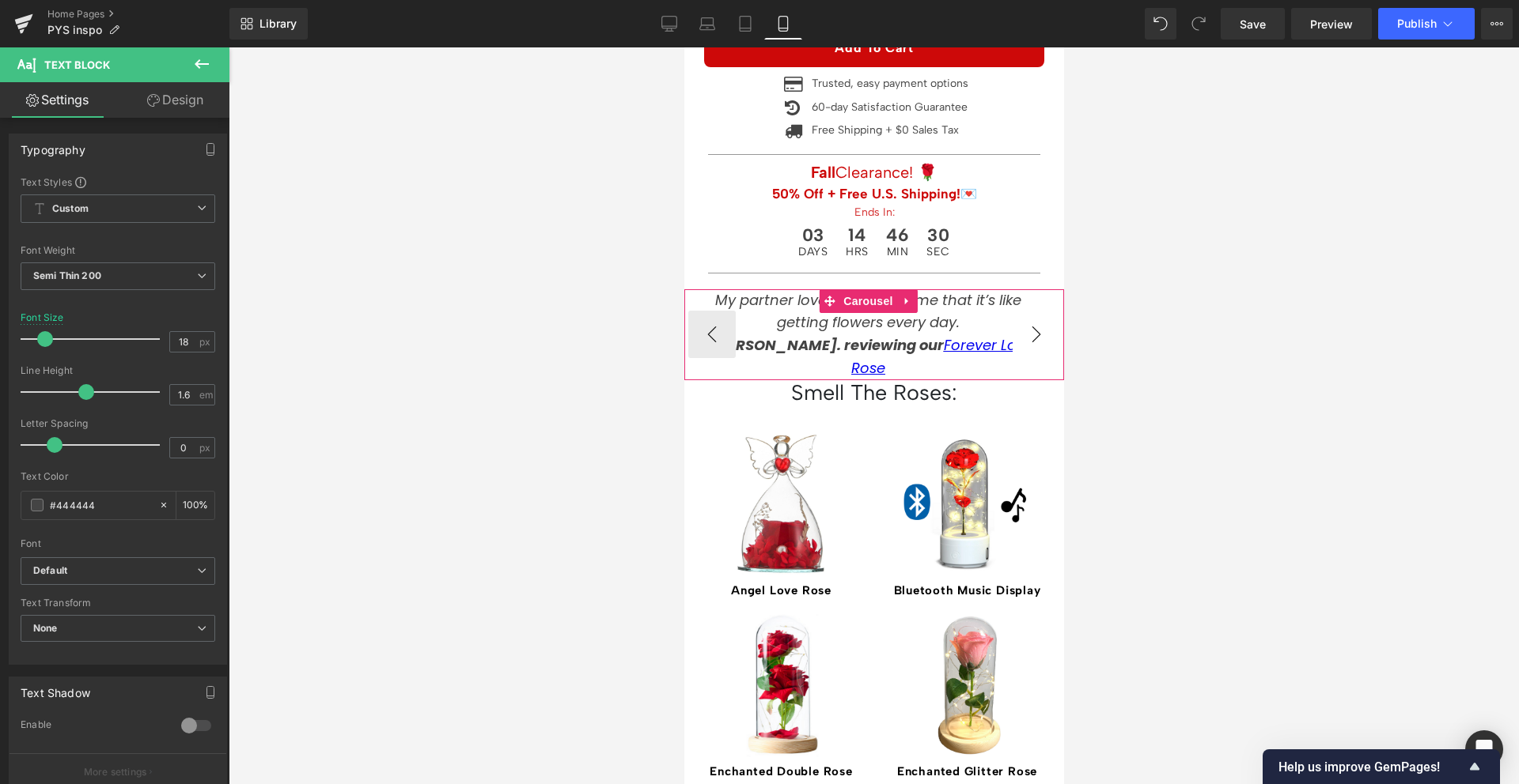
click at [1024, 311] on button "›" at bounding box center [1035, 335] width 48 height 48
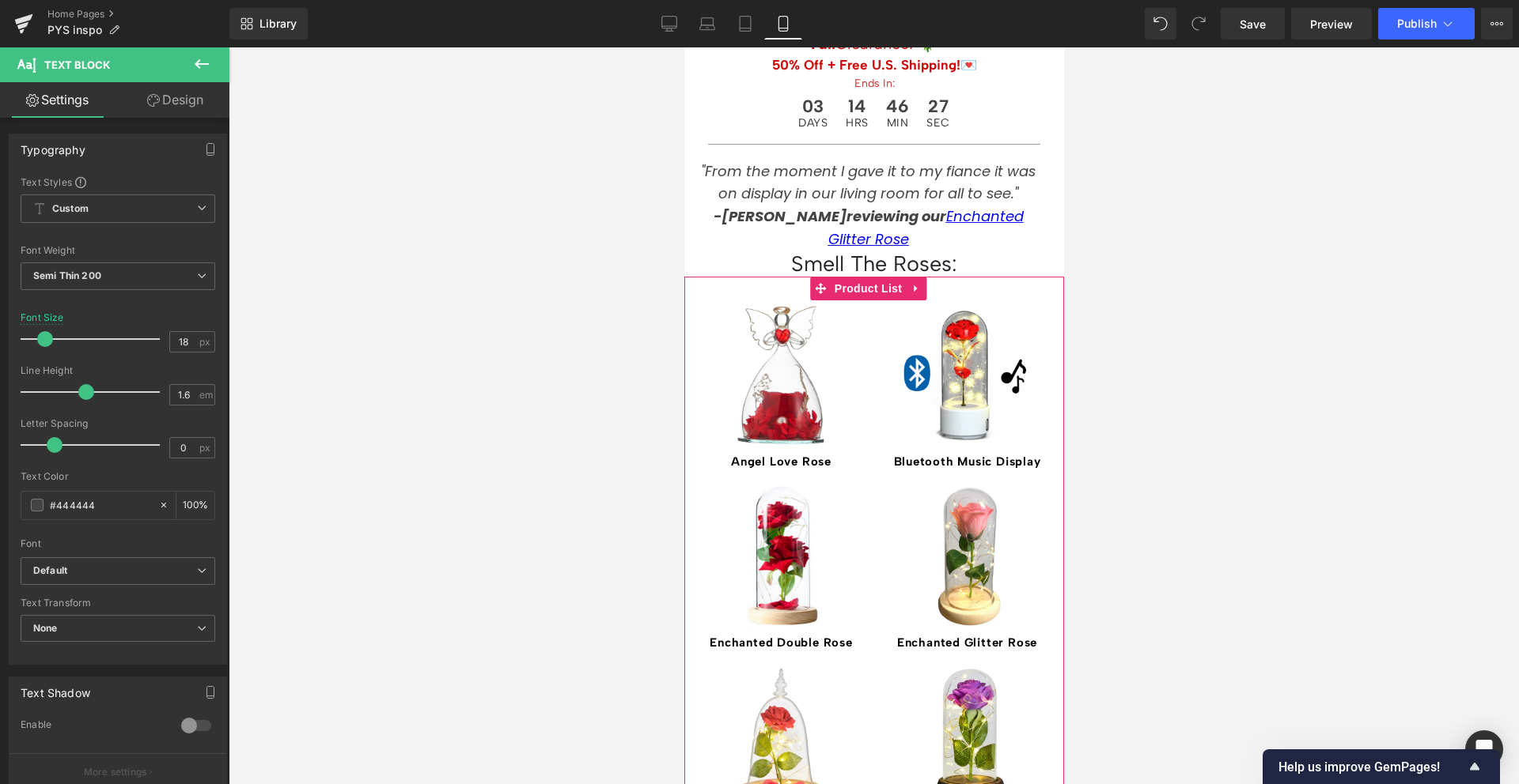
scroll to position [1554, 0]
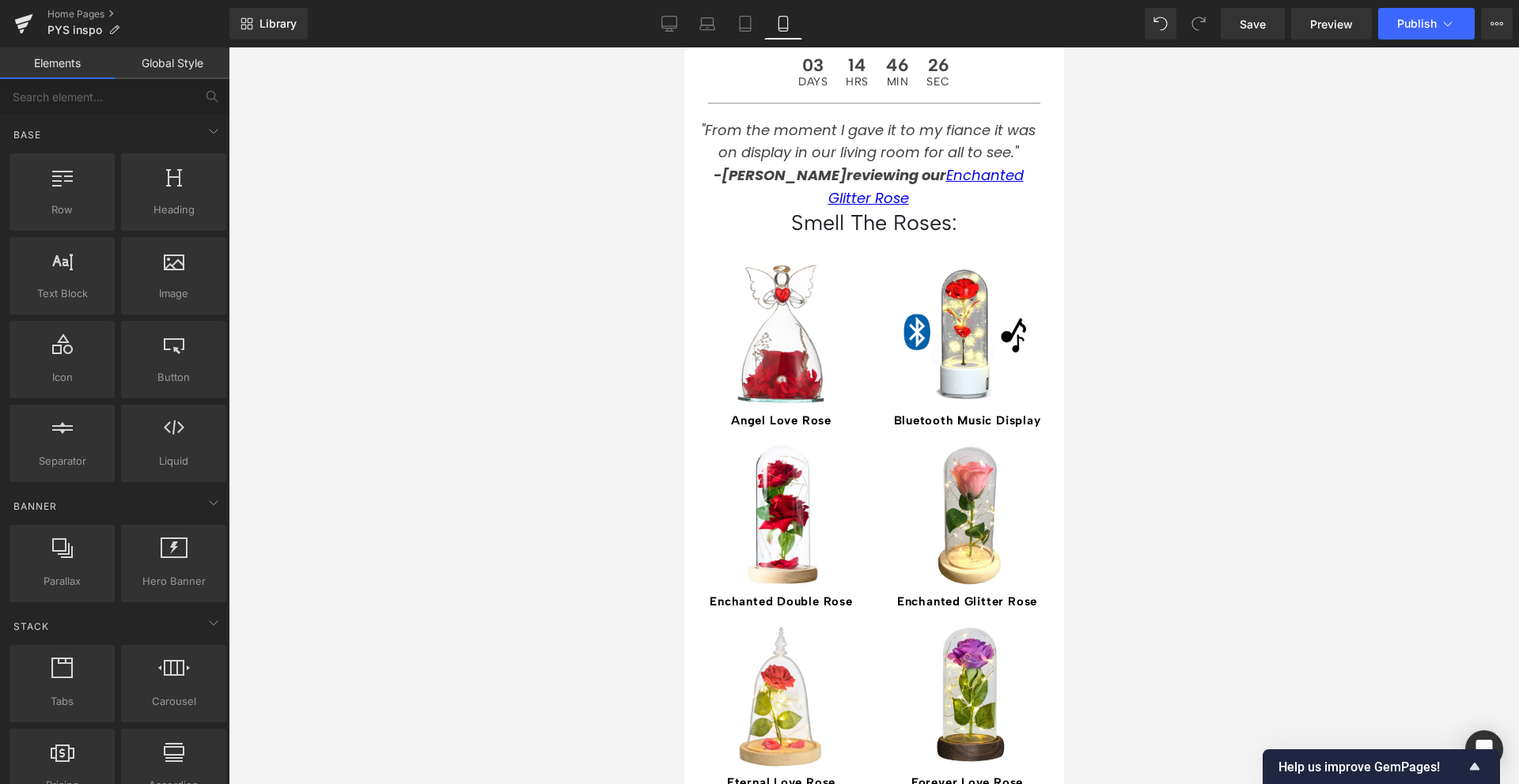
click at [1138, 341] on div at bounding box center [873, 416] width 1290 height 737
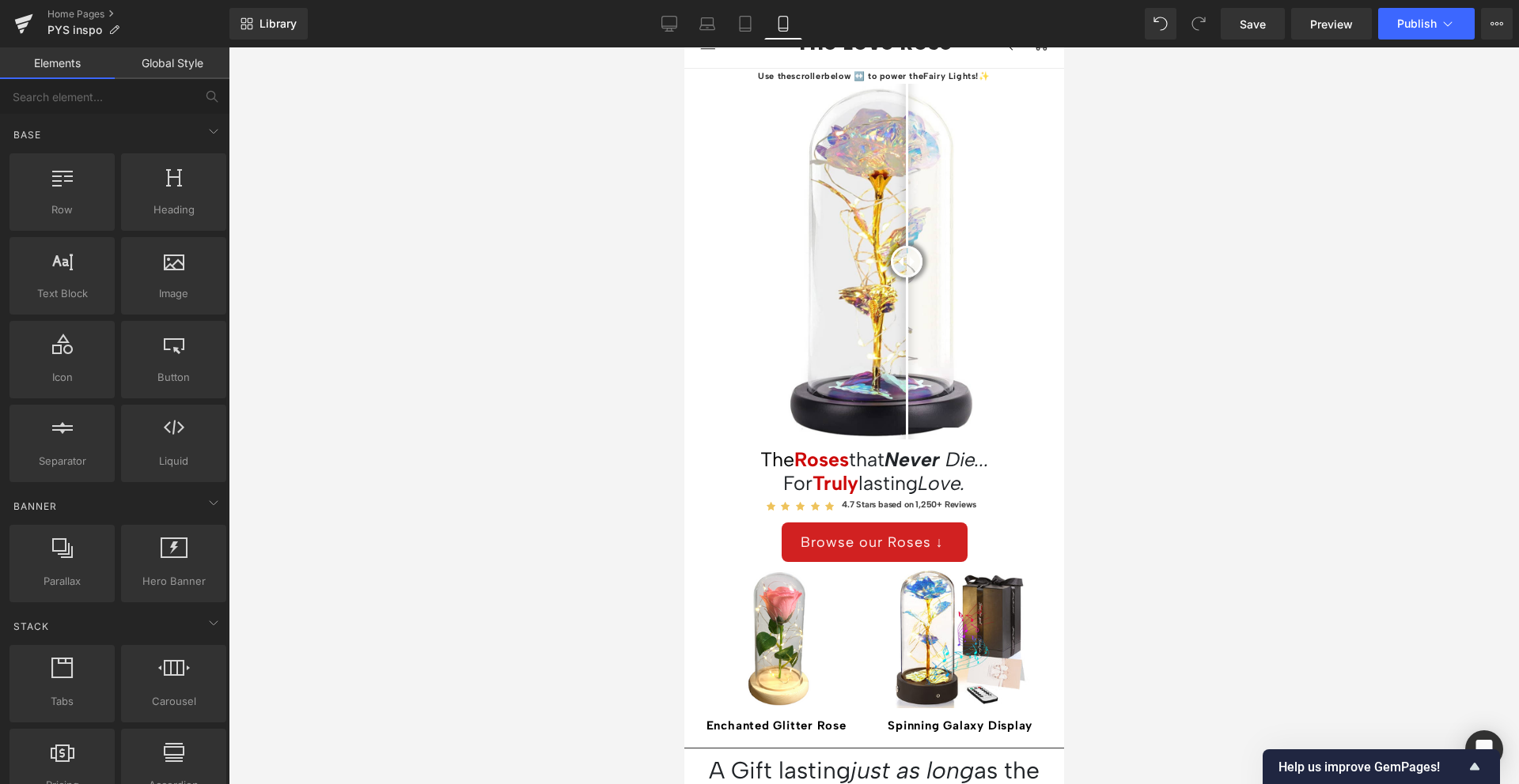
scroll to position [0, 0]
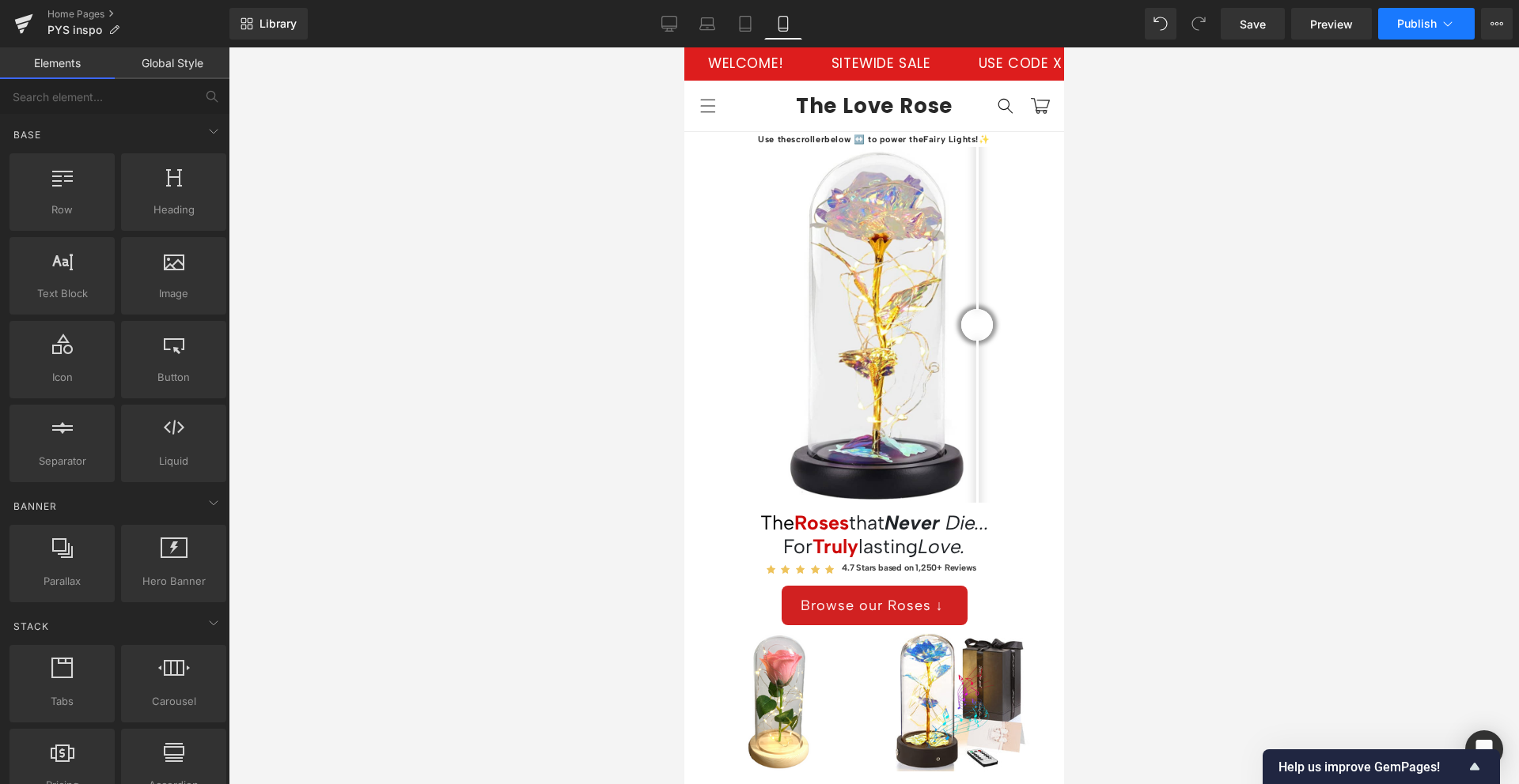
click at [1138, 22] on span "Publish" at bounding box center [1416, 23] width 40 height 12
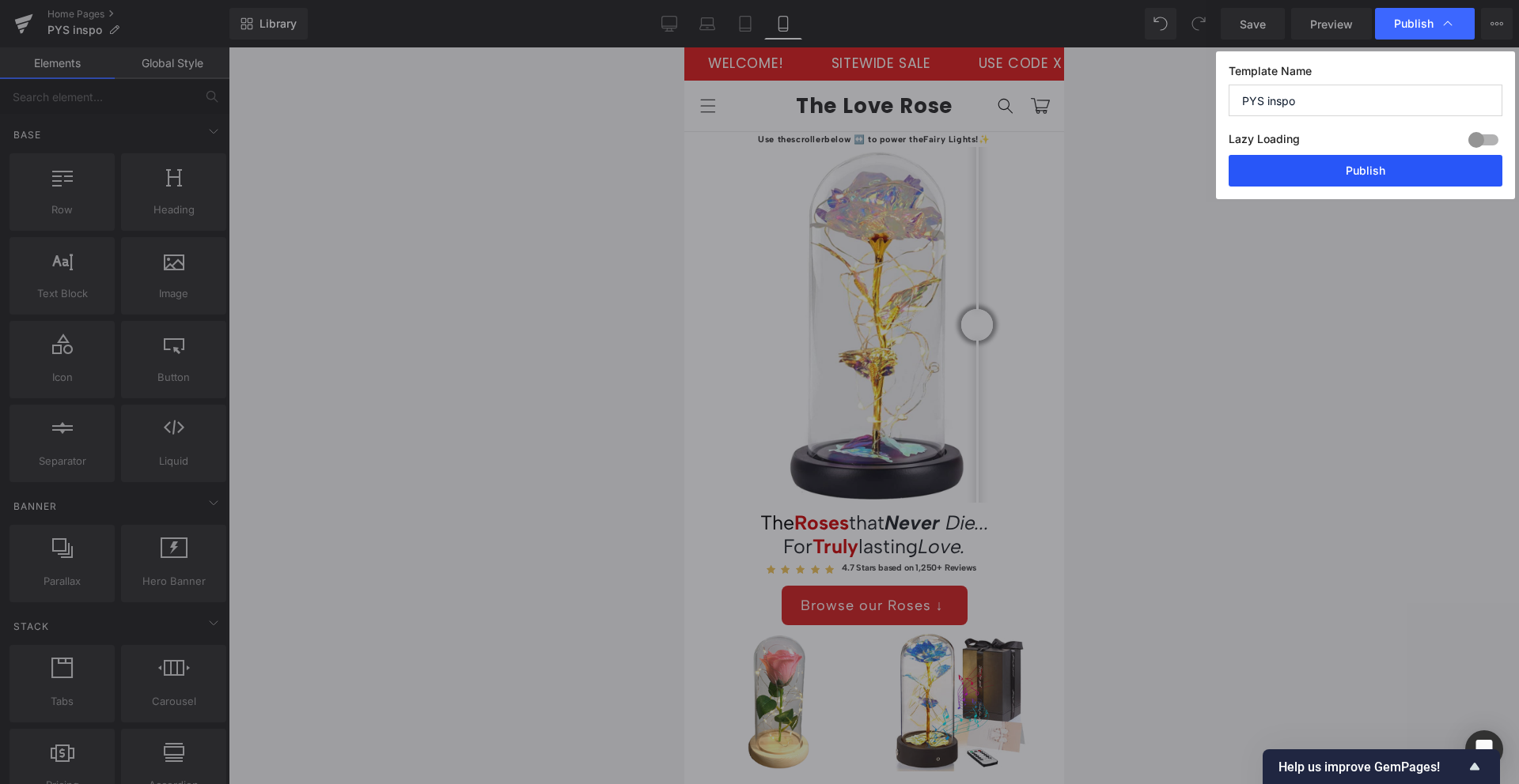
click at [1138, 183] on button "Publish" at bounding box center [1365, 170] width 274 height 31
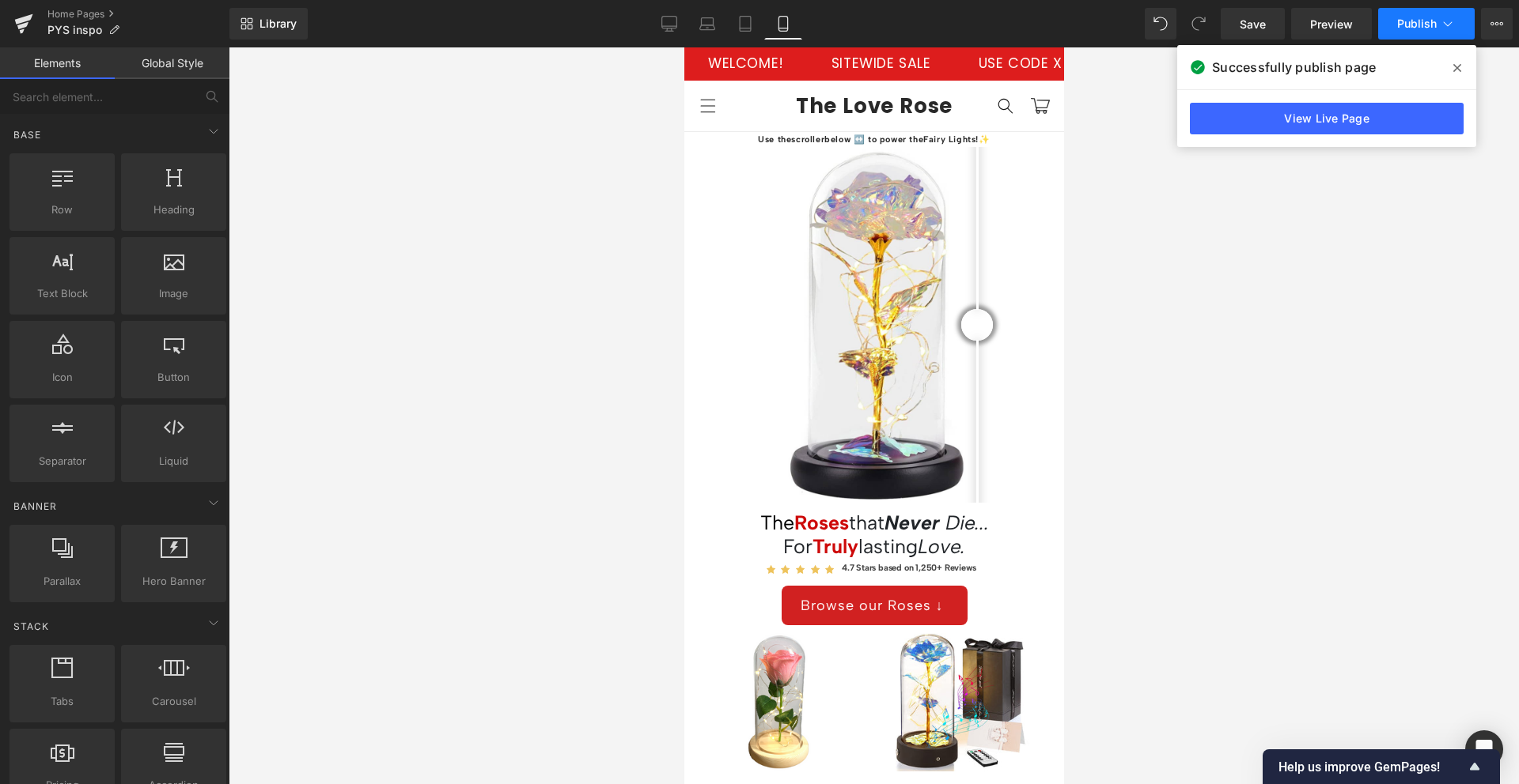
click at [1138, 19] on span "Publish" at bounding box center [1416, 23] width 40 height 12
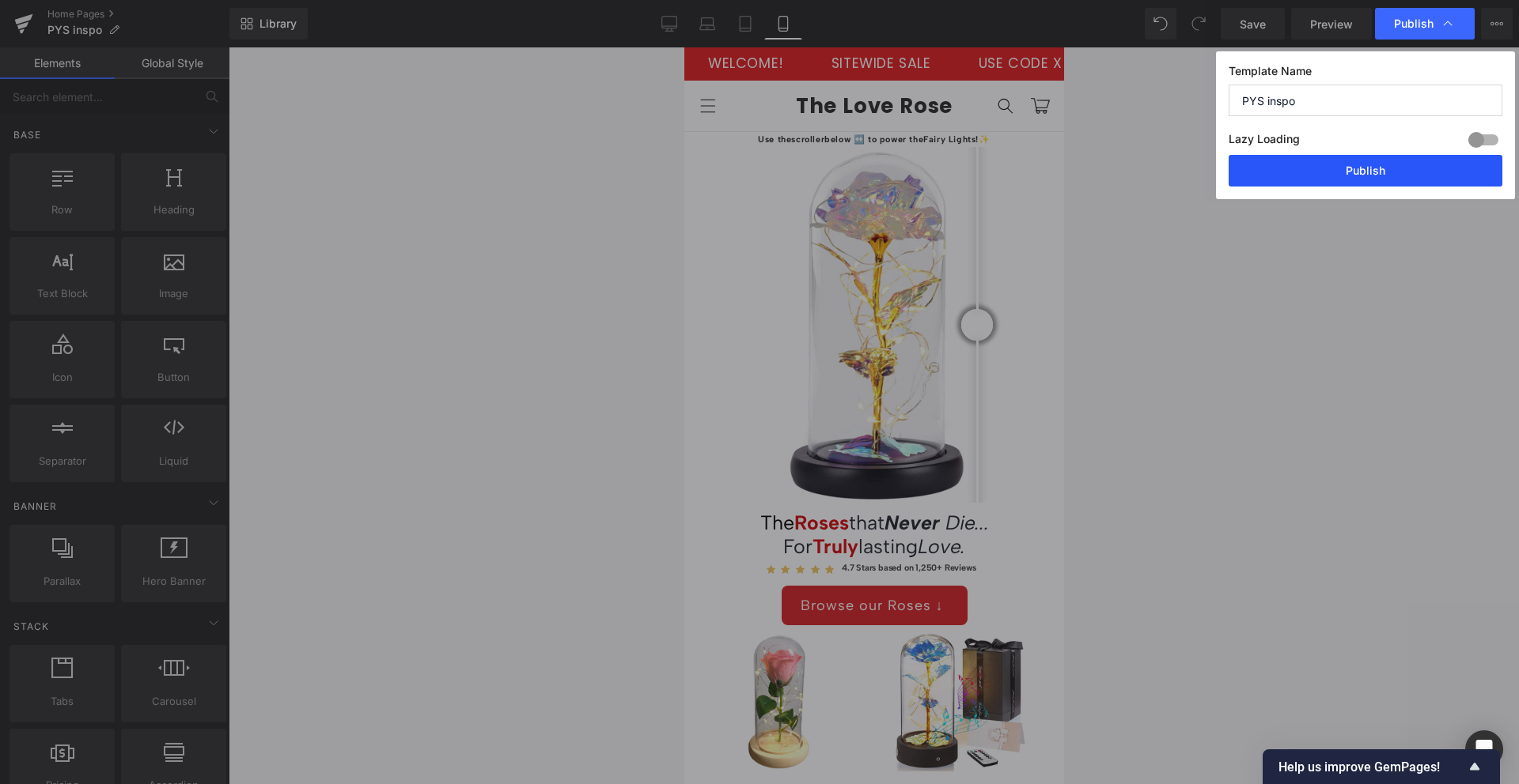
click at [1138, 174] on button "Publish" at bounding box center [1365, 170] width 274 height 31
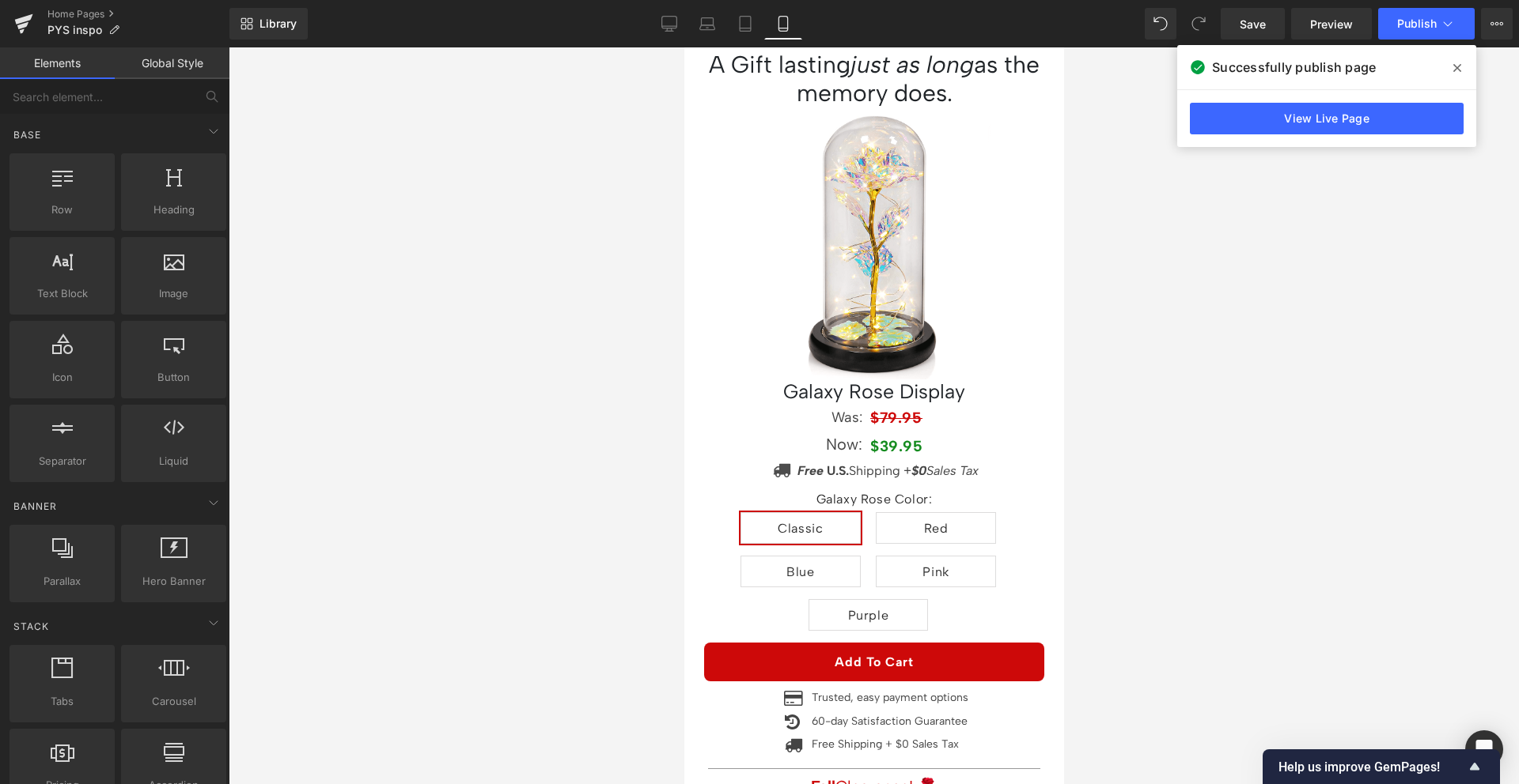
scroll to position [684, 0]
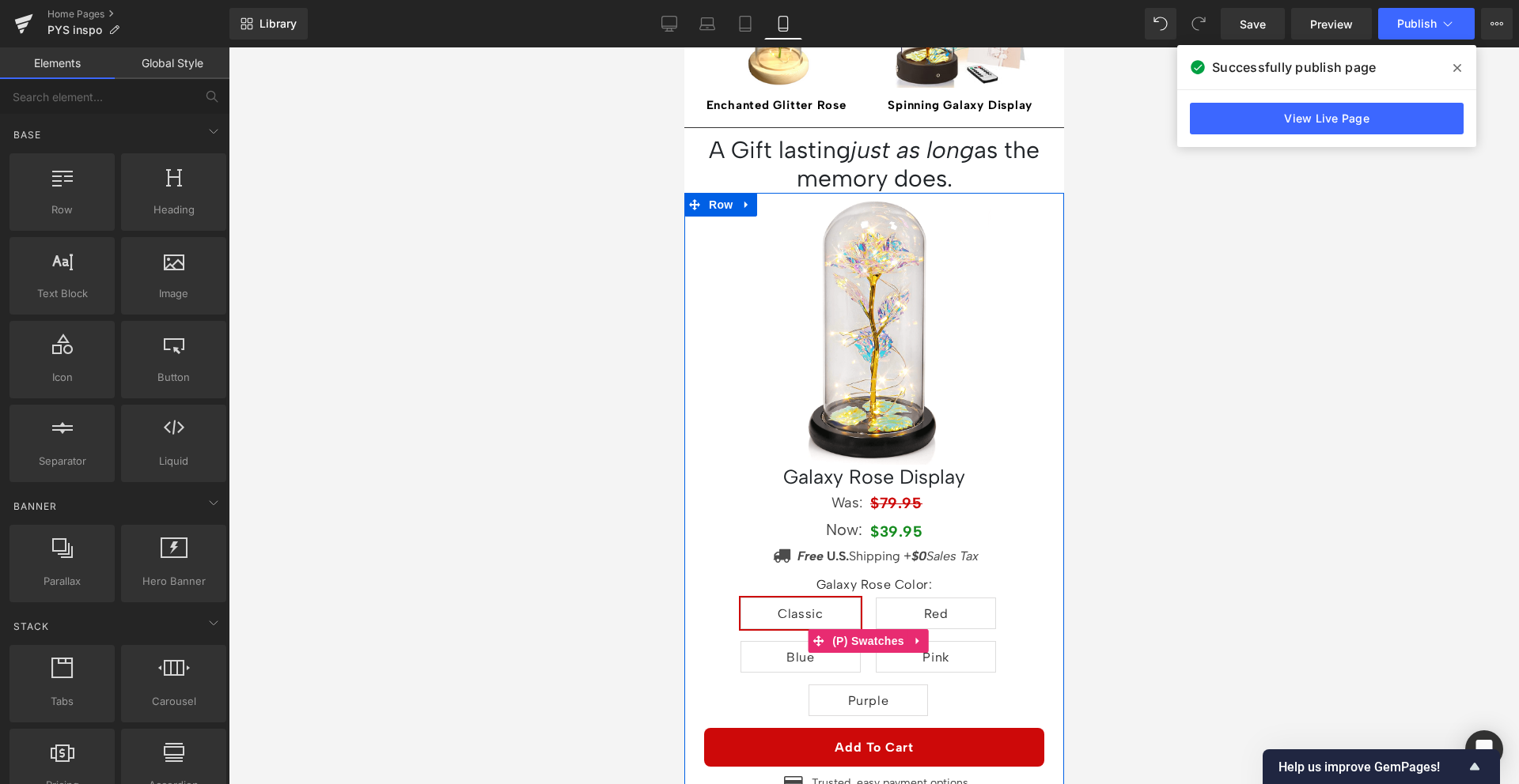
click at [952, 598] on span "Red" at bounding box center [934, 613] width 120 height 31
click at [776, 641] on span "Blue" at bounding box center [799, 657] width 120 height 31
click at [940, 641] on span "Pink" at bounding box center [933, 658] width 26 height 30
click at [894, 641] on span "Purple" at bounding box center [868, 700] width 120 height 31
click at [958, 598] on span "Red" at bounding box center [934, 613] width 120 height 31
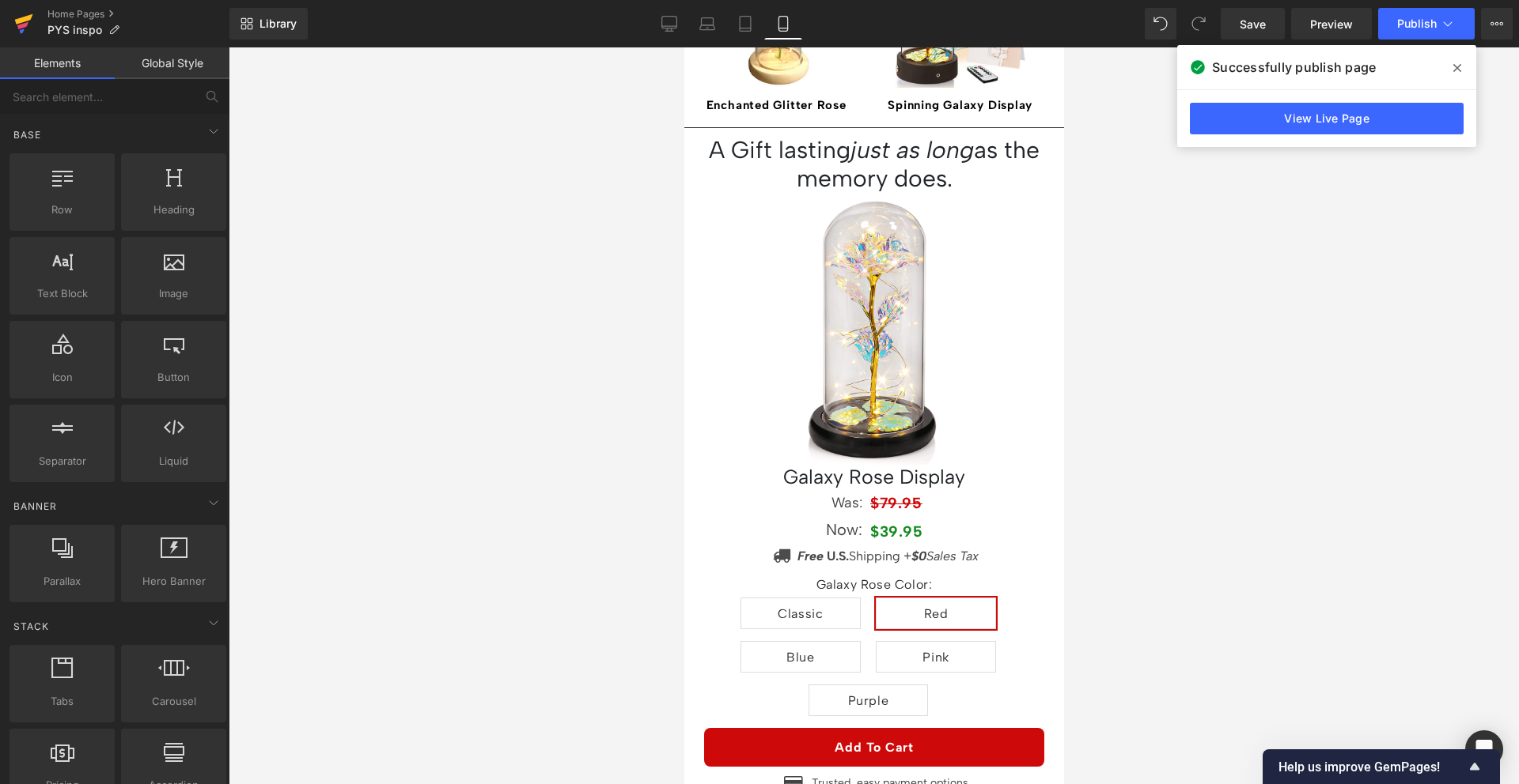
click at [7, 26] on link at bounding box center [24, 24] width 48 height 48
